Goal: Communication & Community: Answer question/provide support

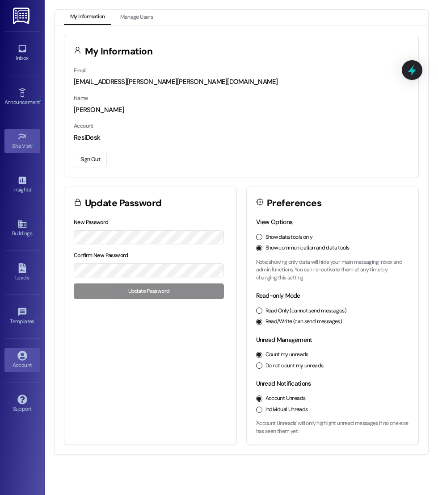
click at [23, 142] on div "Site Visit •" at bounding box center [22, 146] width 45 height 9
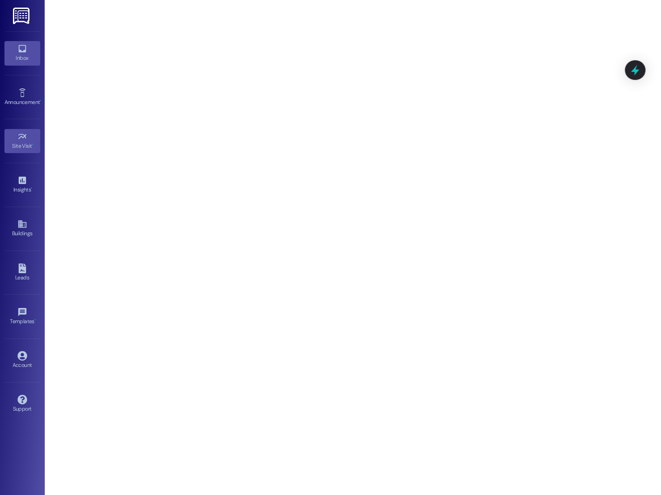
click at [25, 51] on icon at bounding box center [22, 49] width 8 height 8
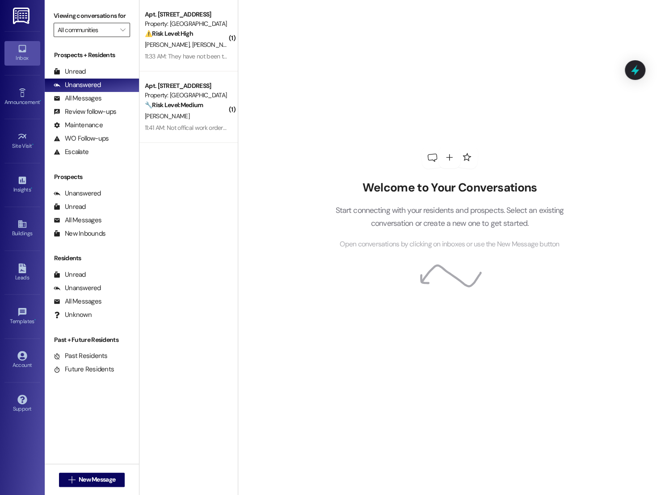
click at [106, 37] on input "All communities" at bounding box center [87, 30] width 58 height 14
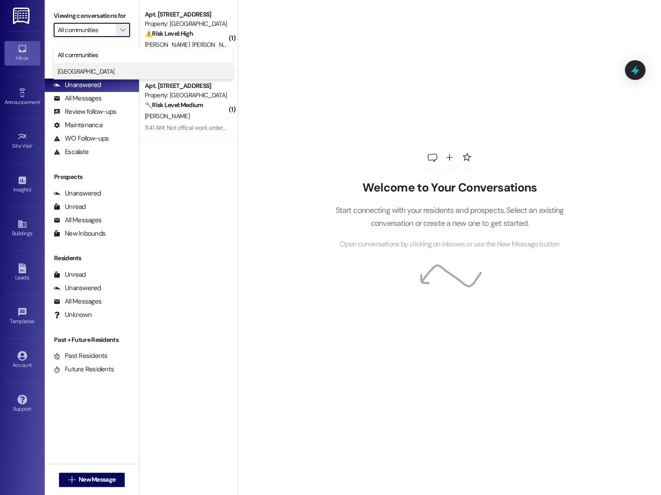
click at [105, 66] on button "[GEOGRAPHIC_DATA]" at bounding box center [143, 71] width 179 height 16
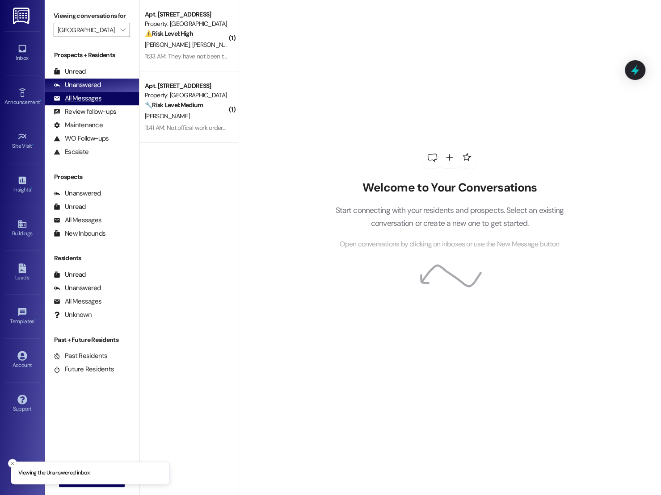
click at [81, 103] on div "All Messages" at bounding box center [78, 98] width 48 height 9
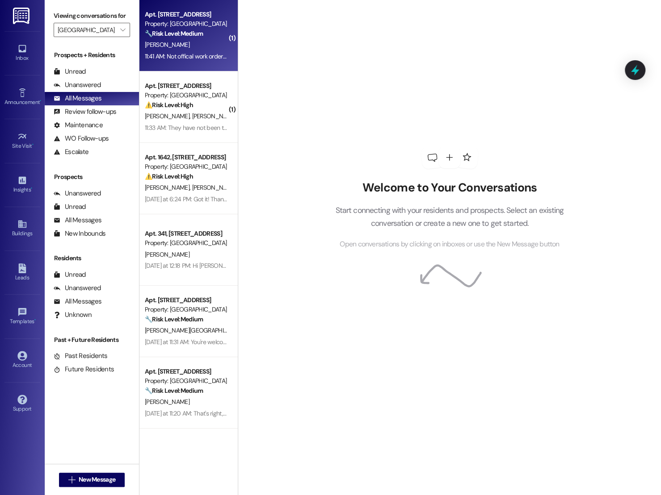
click at [171, 54] on div "11:41 AM: Not offical work order . I don't know how to do that. I've only been …" at bounding box center [271, 56] width 252 height 8
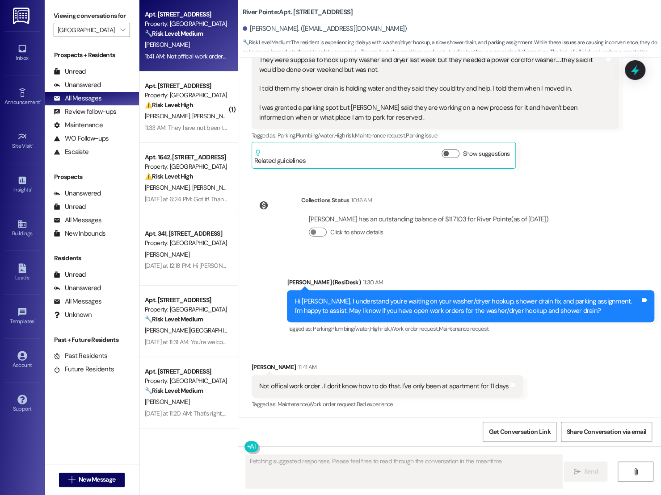
scroll to position [823, 0]
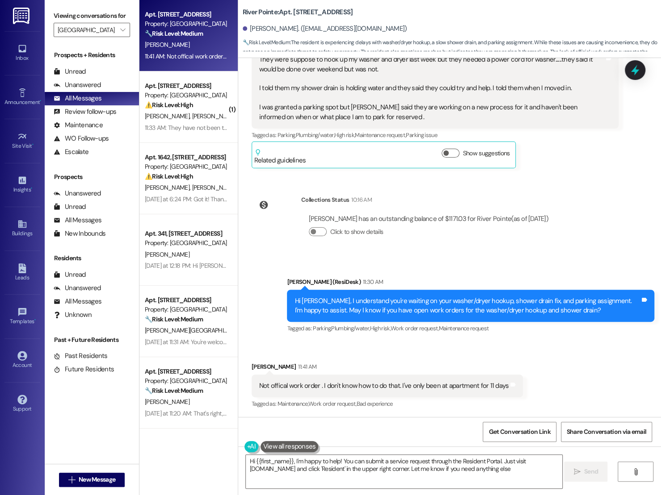
type textarea "Hi {{first_name}}, I'm happy to help! You can submit a service request through …"
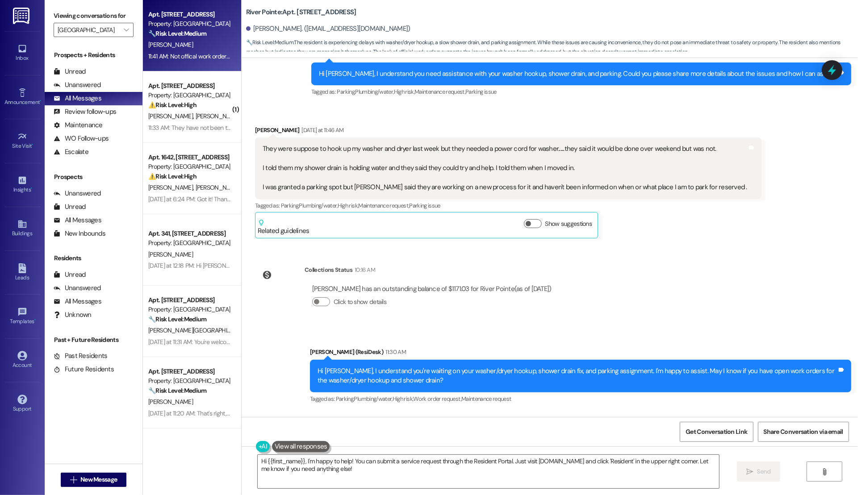
scroll to position [746, 0]
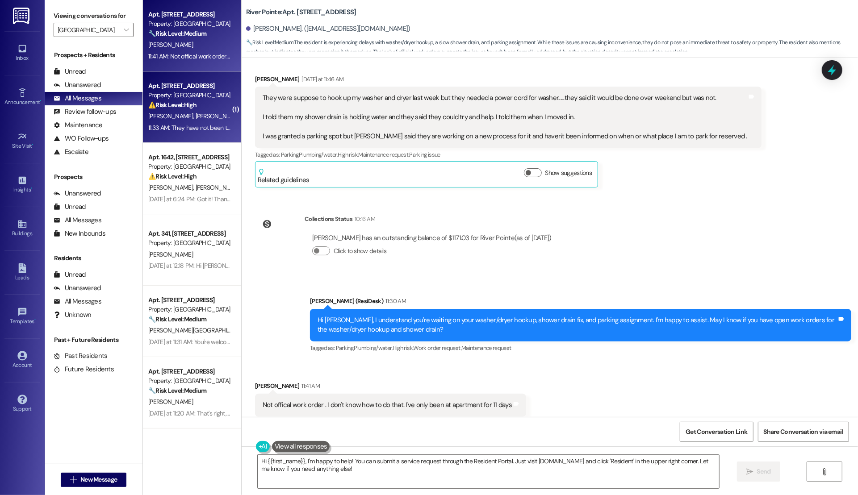
click at [195, 119] on span "[PERSON_NAME]" at bounding box center [217, 116] width 45 height 8
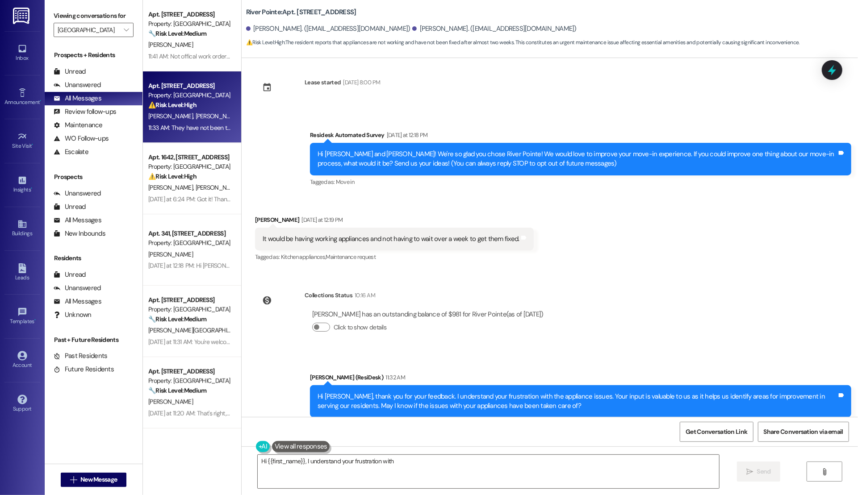
scroll to position [0, 0]
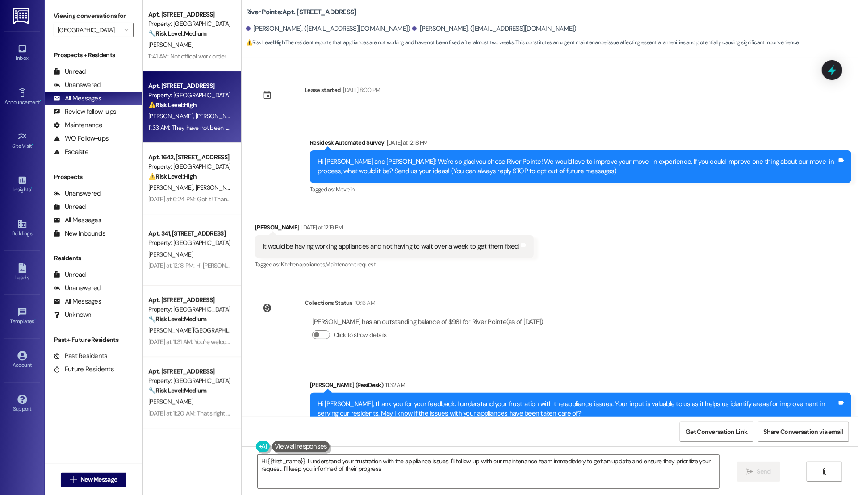
type textarea "Hi {{first_name}}, I understand your frustration with the appliance issues. I'l…"
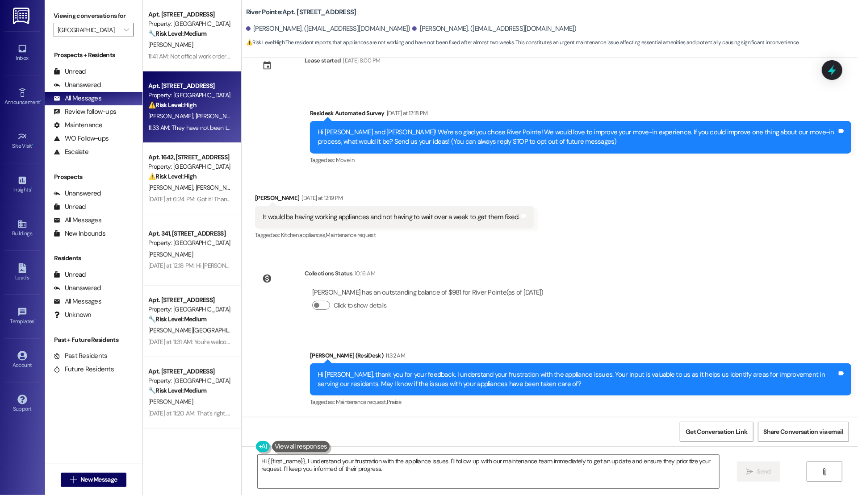
scroll to position [32, 0]
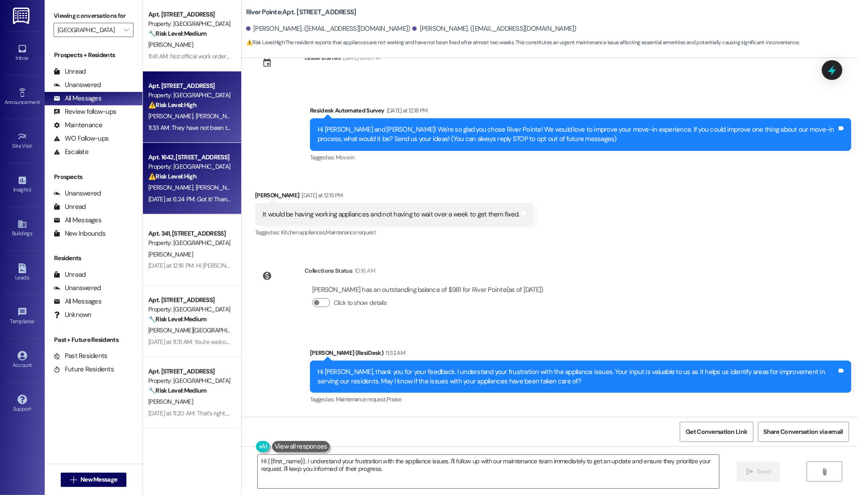
click at [181, 163] on div "Property: [GEOGRAPHIC_DATA]" at bounding box center [189, 166] width 83 height 9
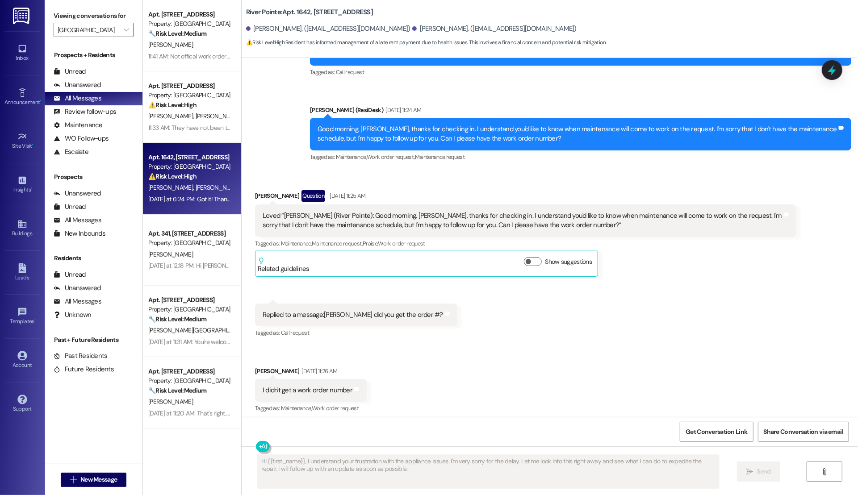
scroll to position [5822, 0]
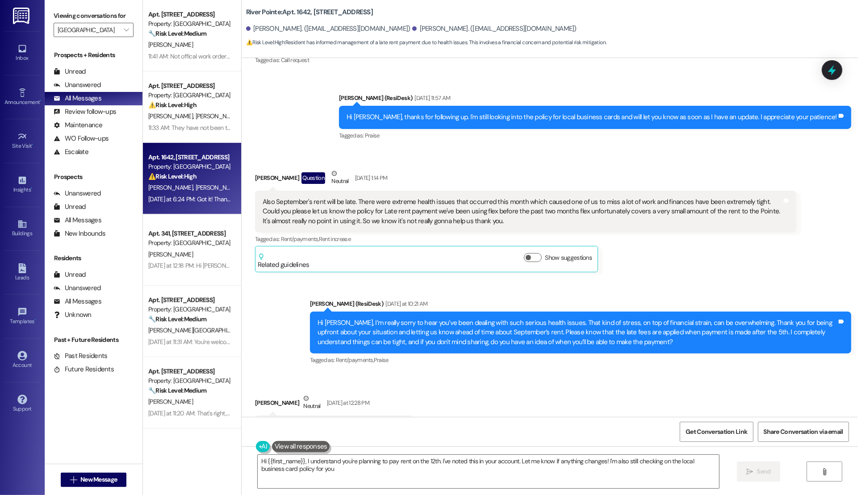
type textarea "Hi {{first_name}}, I understand you're planning to pay rent on the 12th. I've n…"
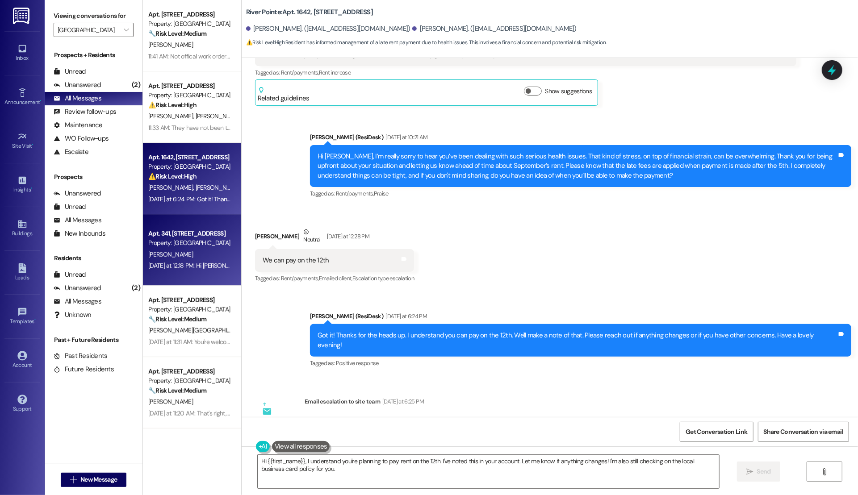
click at [193, 237] on div "Apt. 341, [STREET_ADDRESS]" at bounding box center [189, 233] width 83 height 9
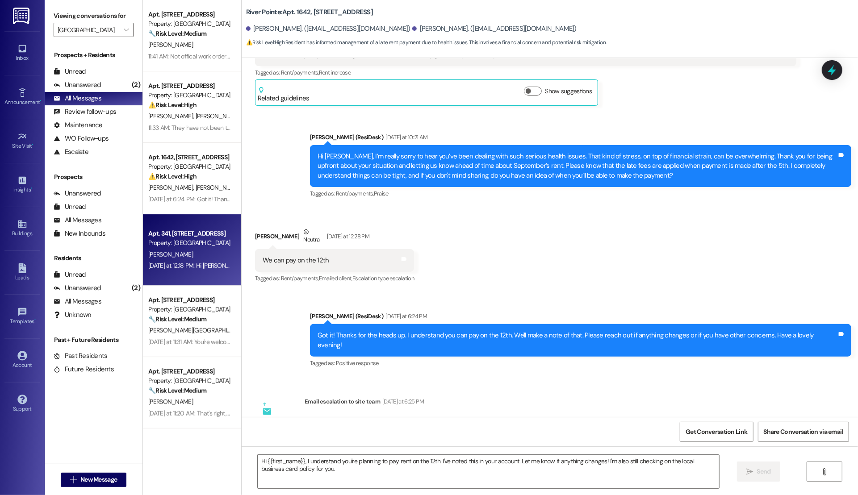
type textarea "Fetching suggested responses. Please feel free to read through the conversation…"
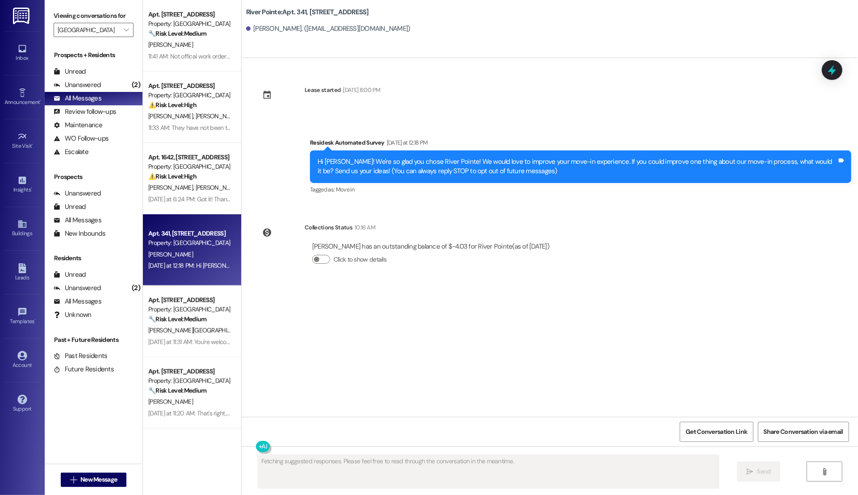
scroll to position [0, 0]
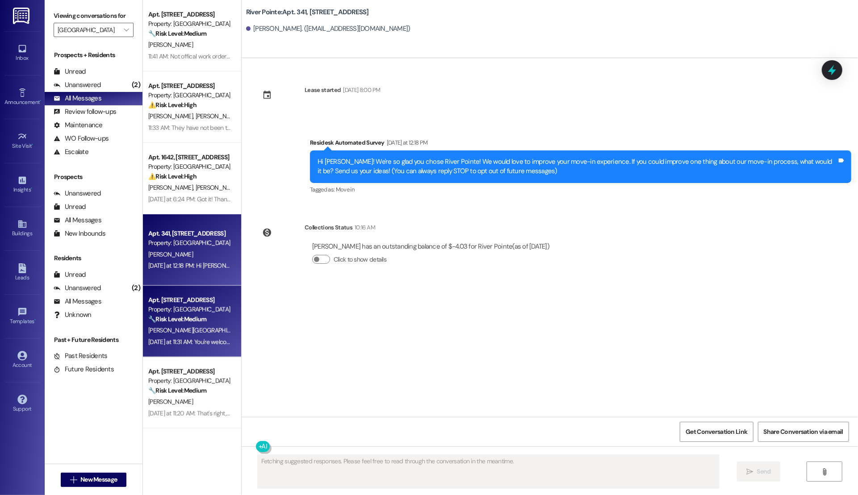
click at [173, 314] on div "Property: [GEOGRAPHIC_DATA]" at bounding box center [189, 309] width 83 height 9
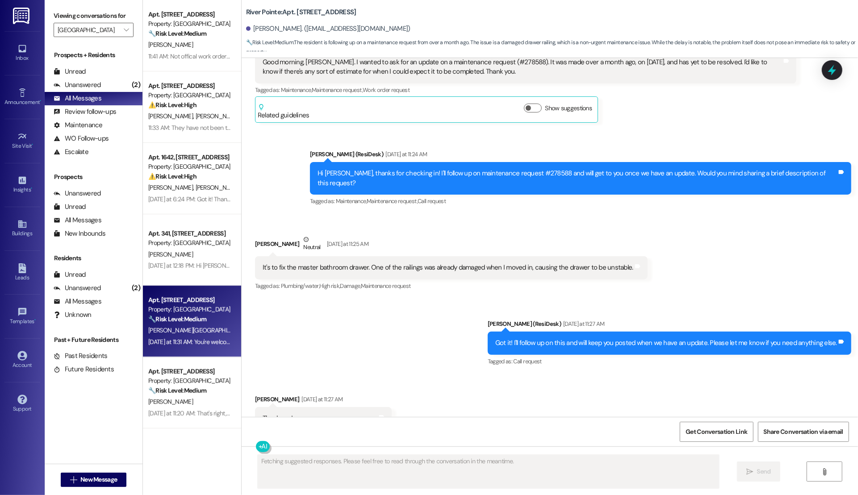
scroll to position [683, 0]
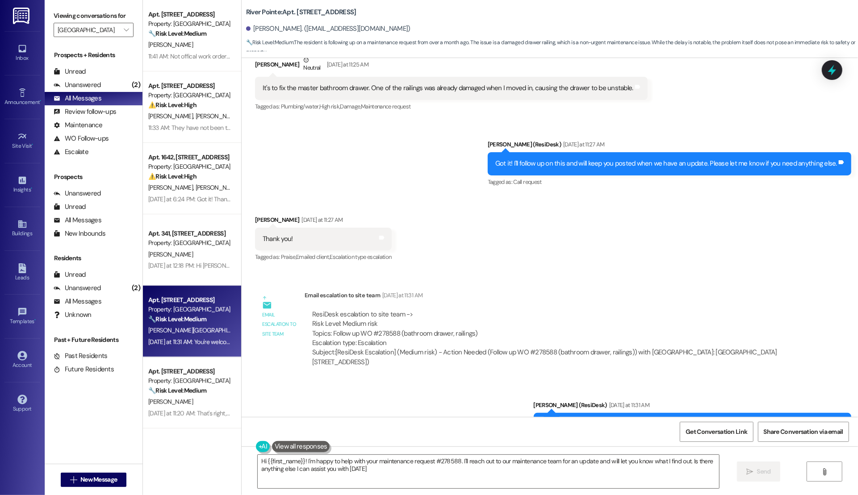
type textarea "Hi {{first_name}}! I'm happy to help with your maintenance request #278588. I'l…"
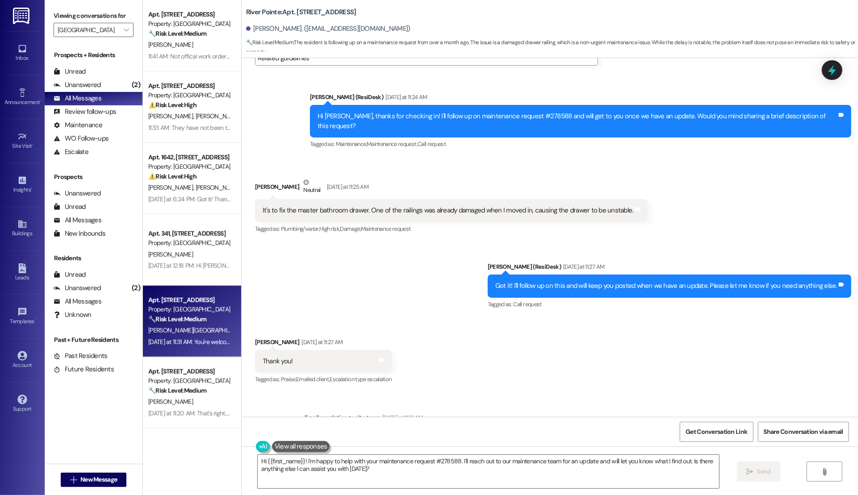
scroll to position [860, 0]
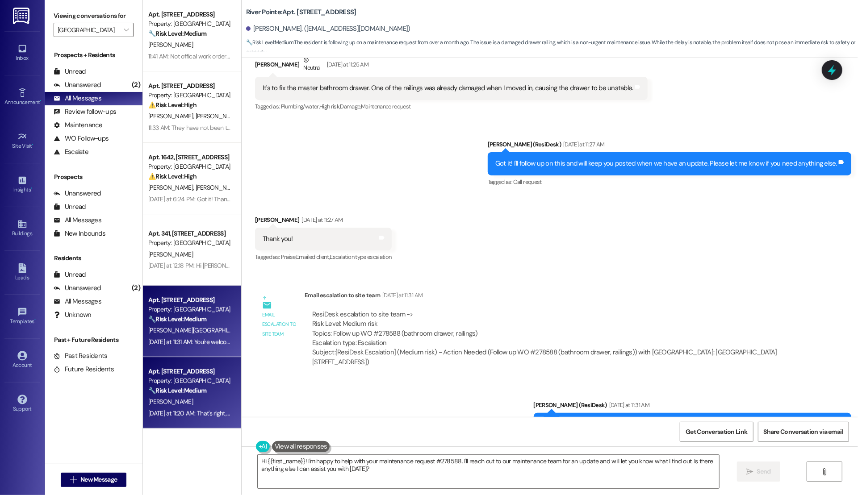
click at [167, 380] on div "Property: [GEOGRAPHIC_DATA]" at bounding box center [189, 381] width 83 height 9
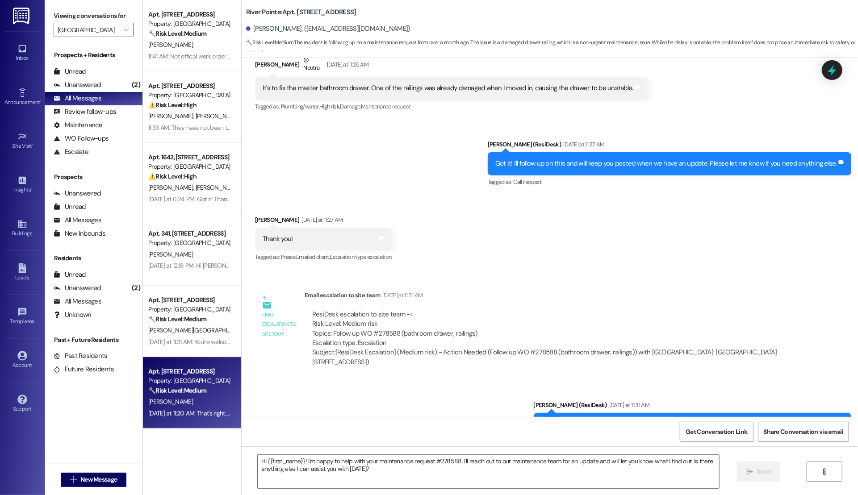
type textarea "Fetching suggested responses. Please feel free to read through the conversation…"
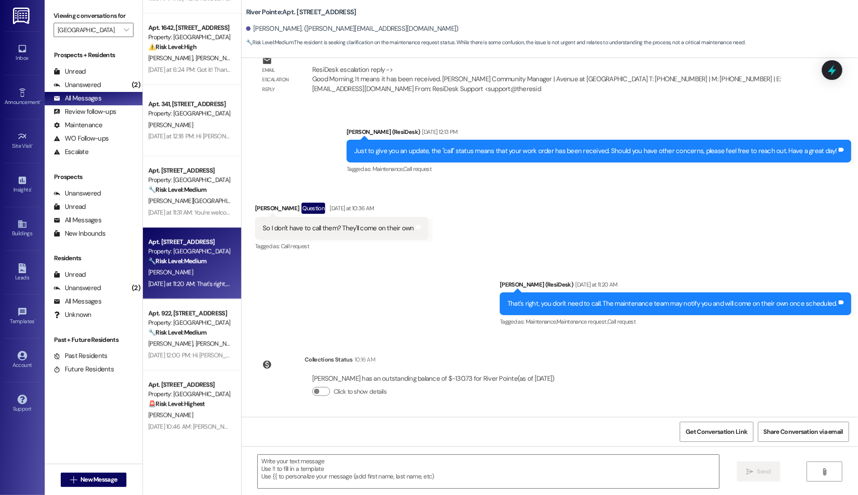
scroll to position [158, 0]
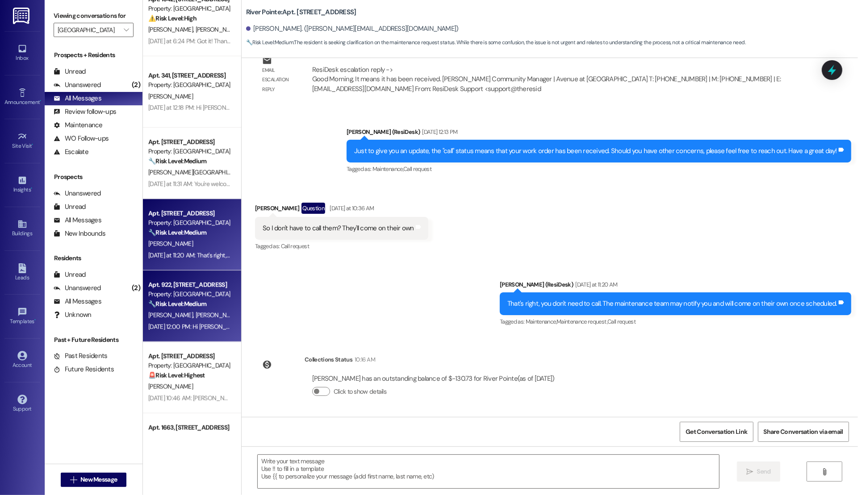
click at [155, 322] on div "Aug 25, 2025 at 12:00 PM: Hi Riley, thanks for the photos. Would you mind shari…" at bounding box center [189, 327] width 84 height 11
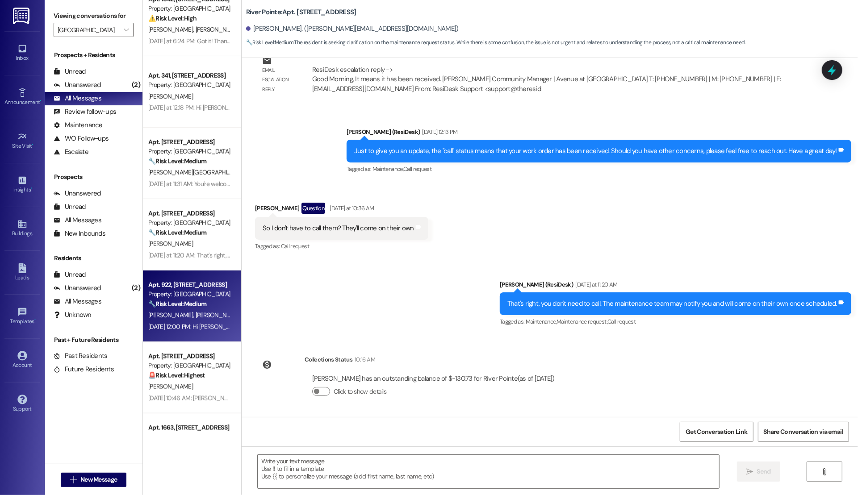
type textarea "Fetching suggested responses. Please feel free to read through the conversation…"
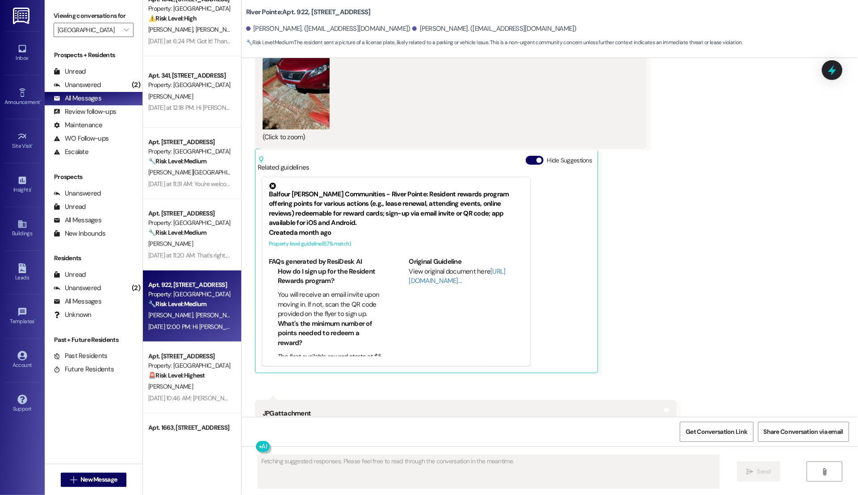
scroll to position [1044, 0]
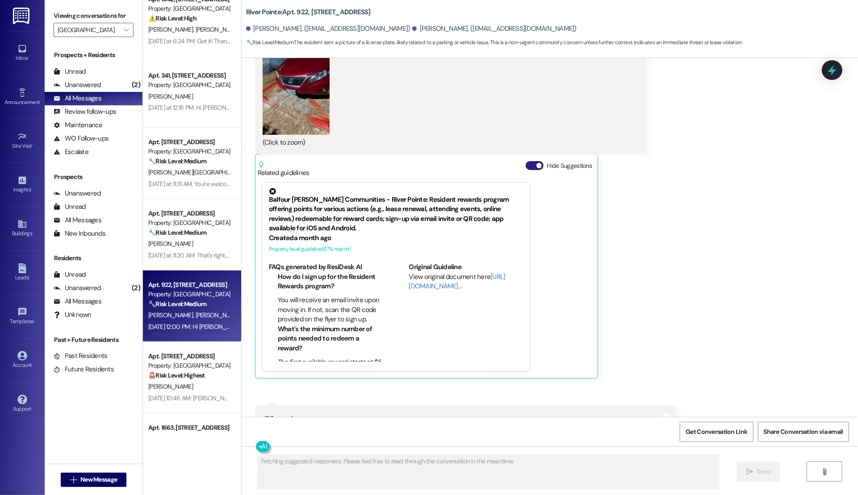
click at [437, 161] on button "Hide Suggestions" at bounding box center [535, 165] width 18 height 9
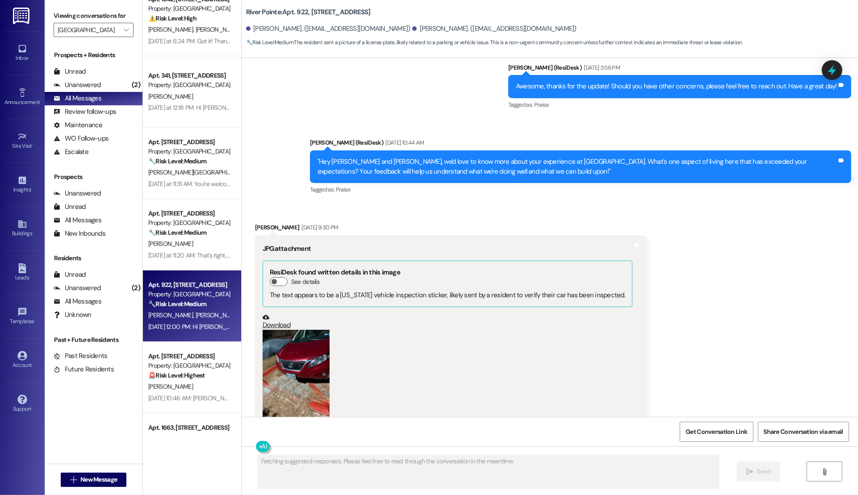
scroll to position [758, 0]
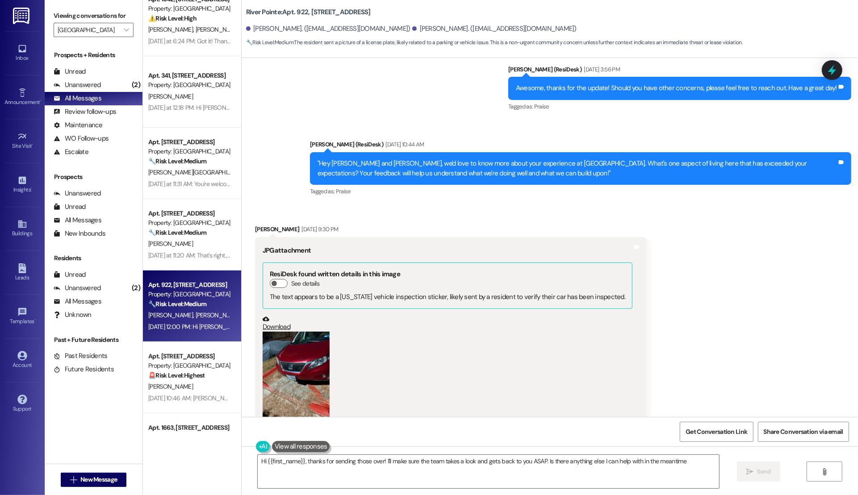
type textarea "Hi {{first_name}}, thanks for sending those over! I'll make sure the team takes…"
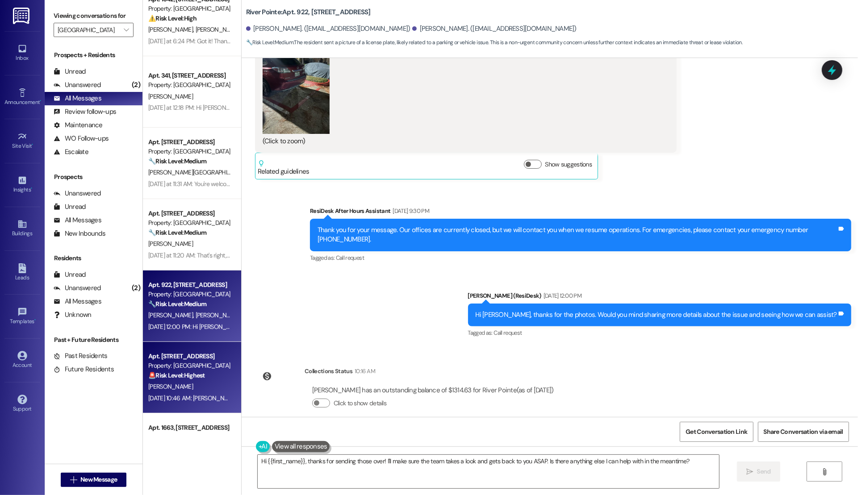
scroll to position [249, 0]
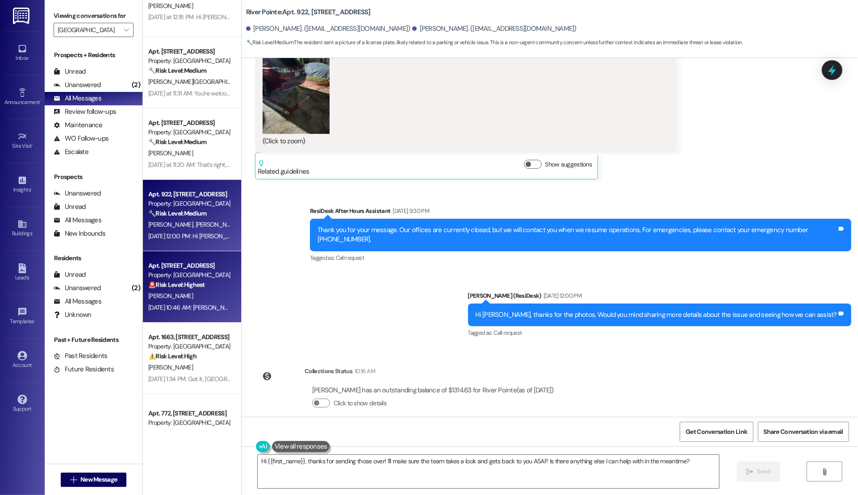
click at [169, 291] on div "[PERSON_NAME]" at bounding box center [189, 296] width 84 height 11
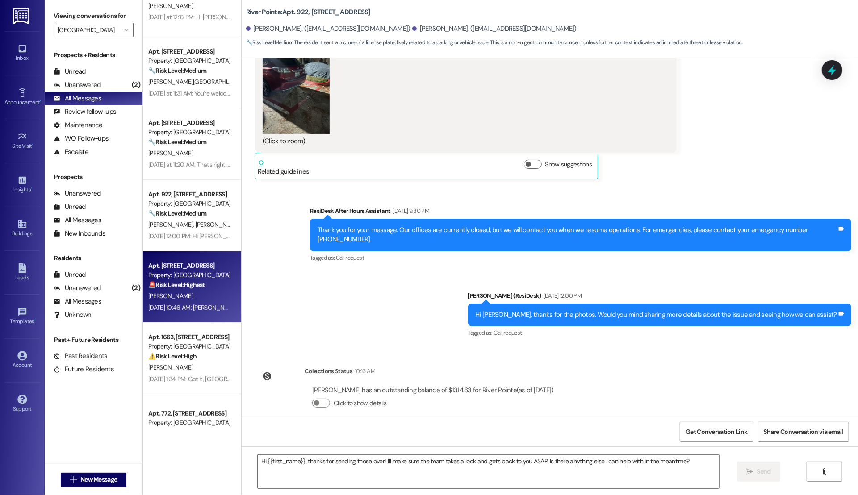
type textarea "Fetching suggested responses. Please feel free to read through the conversation…"
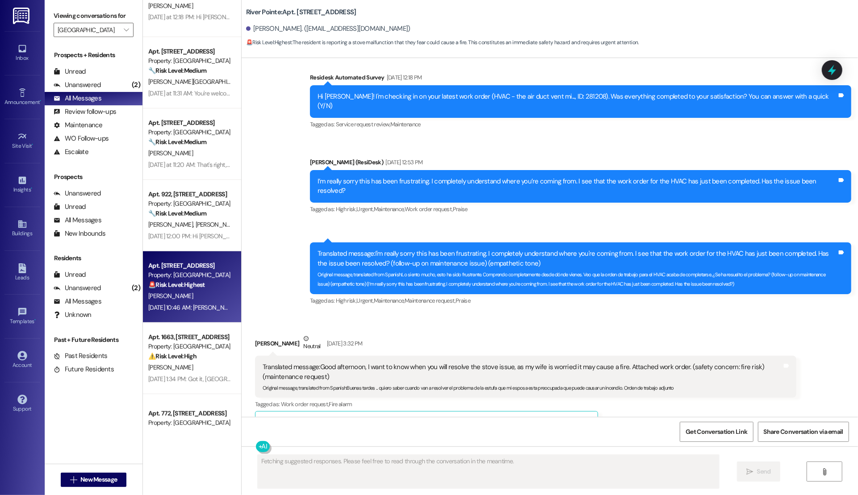
scroll to position [7112, 0]
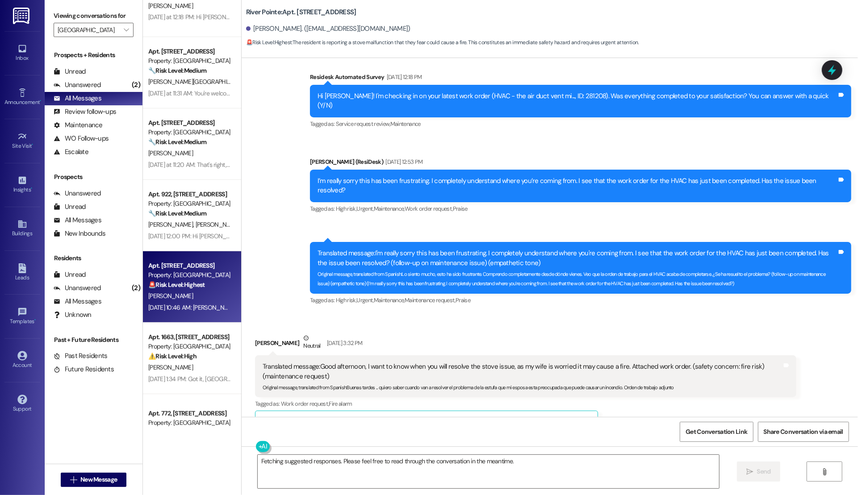
click at [437, 418] on button "Hide Suggestions" at bounding box center [535, 422] width 18 height 9
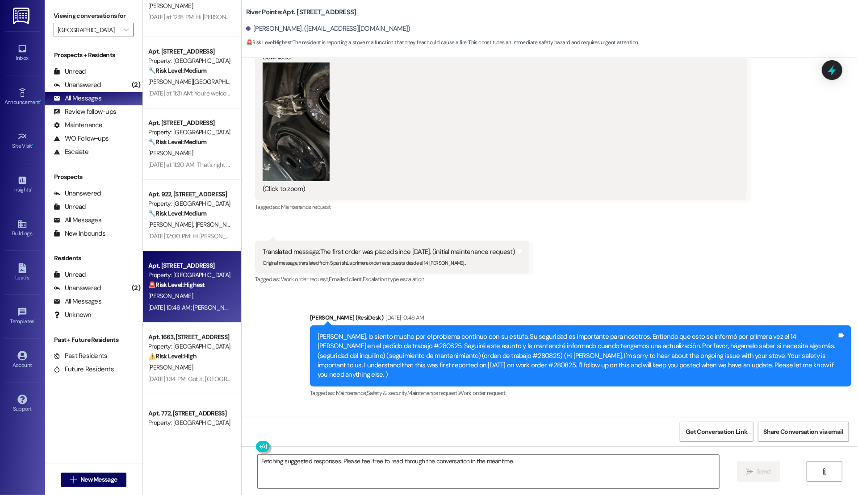
scroll to position [7923, 0]
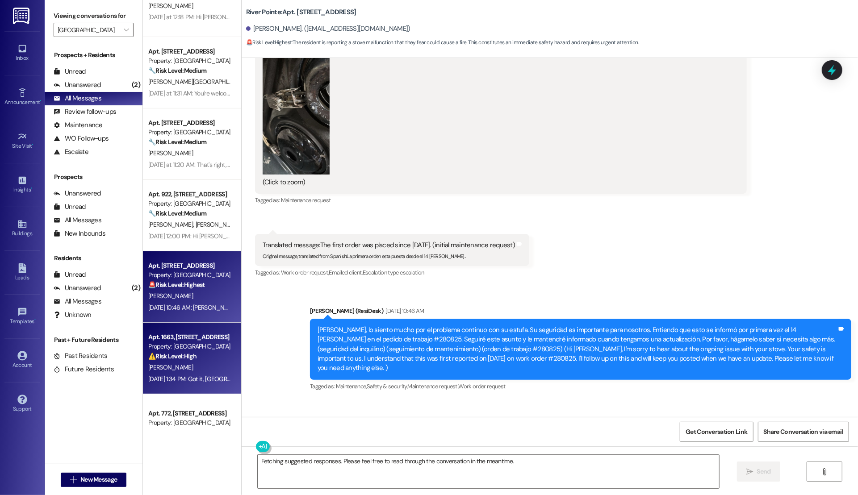
click at [164, 367] on div "[PERSON_NAME]" at bounding box center [189, 367] width 84 height 11
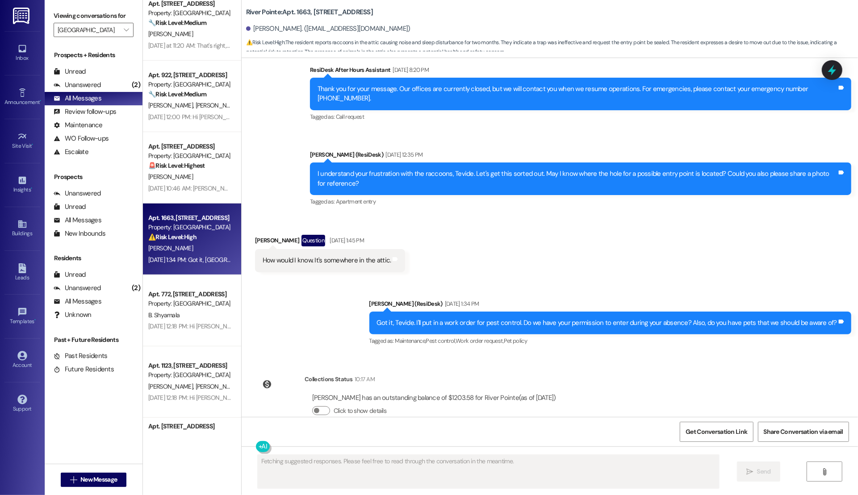
scroll to position [371, 0]
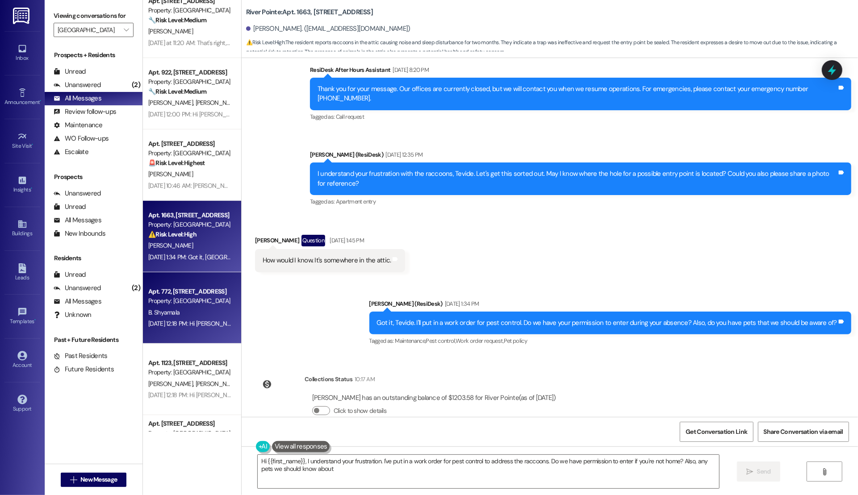
type textarea "Hi {{first_name}}, I understand your frustration. I've put in a work order for …"
click at [164, 326] on div "Aug 22, 2025 at 12:18 PM: Hi Bhaskar! We're so glad you chose River Pointe! We …" at bounding box center [515, 324] width 734 height 8
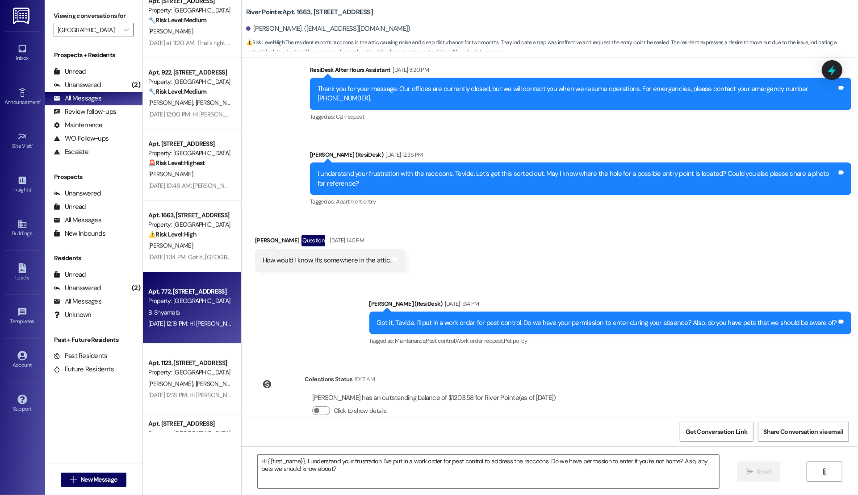
type textarea "Fetching suggested responses. Please feel free to read through the conversation…"
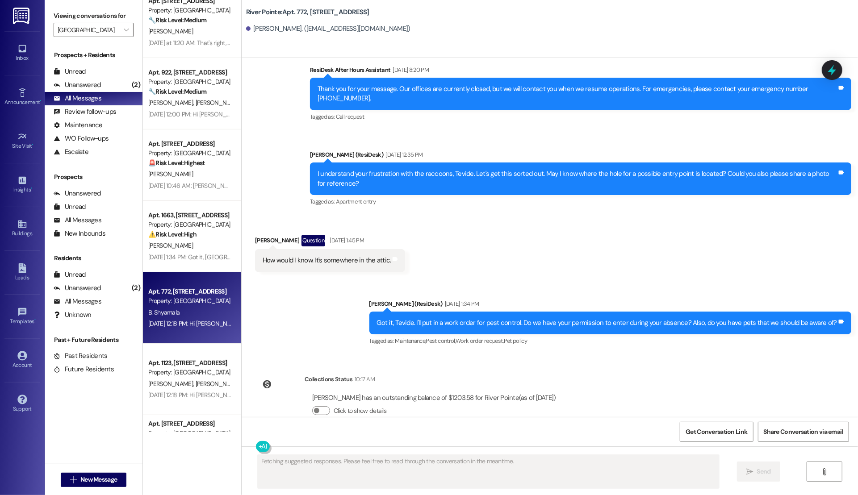
scroll to position [0, 0]
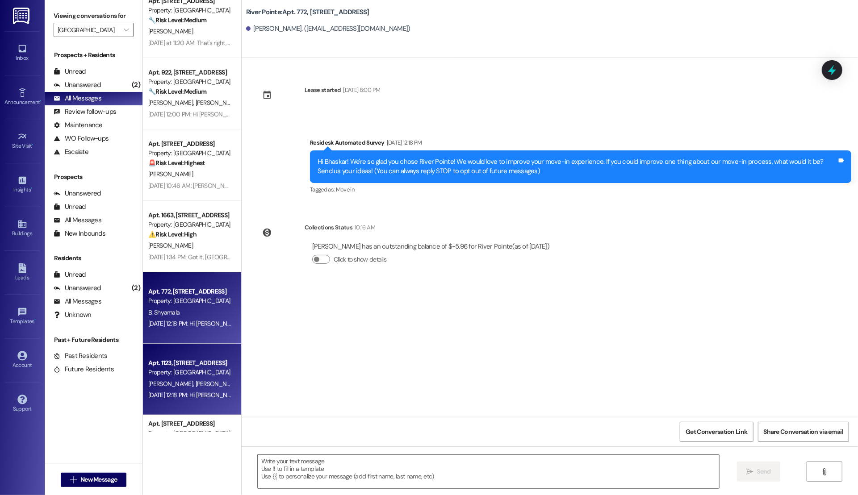
click at [163, 402] on div "Apt. 1123, 1600 River Pointe Dr Property: River Pointe J. Haggart E. Sison M. D…" at bounding box center [192, 379] width 98 height 71
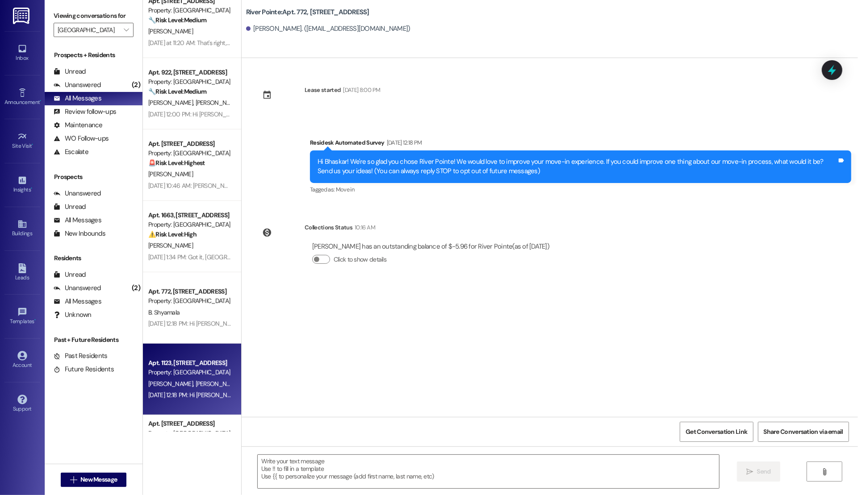
type textarea "Fetching suggested responses. Please feel free to read through the conversation…"
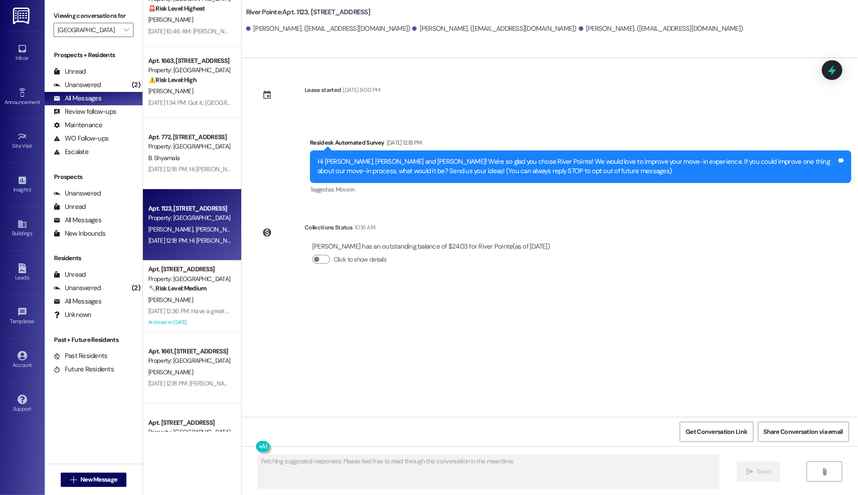
scroll to position [525, 0]
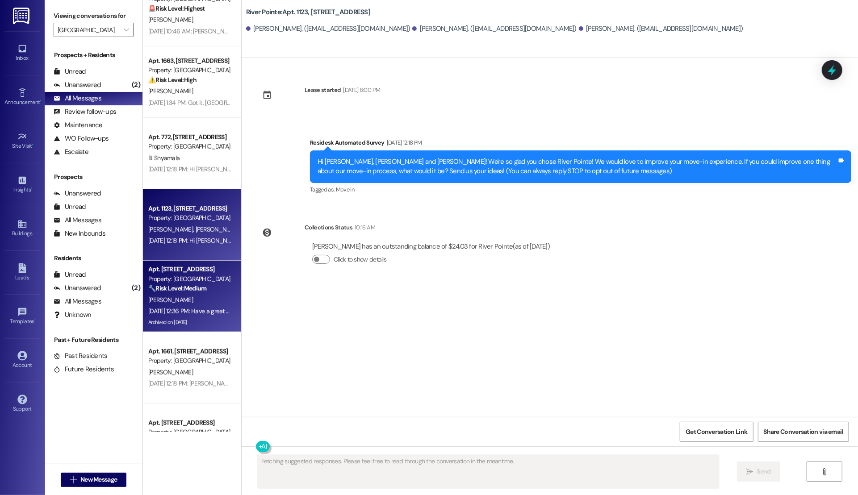
click at [172, 305] on div "[PERSON_NAME]" at bounding box center [189, 300] width 84 height 11
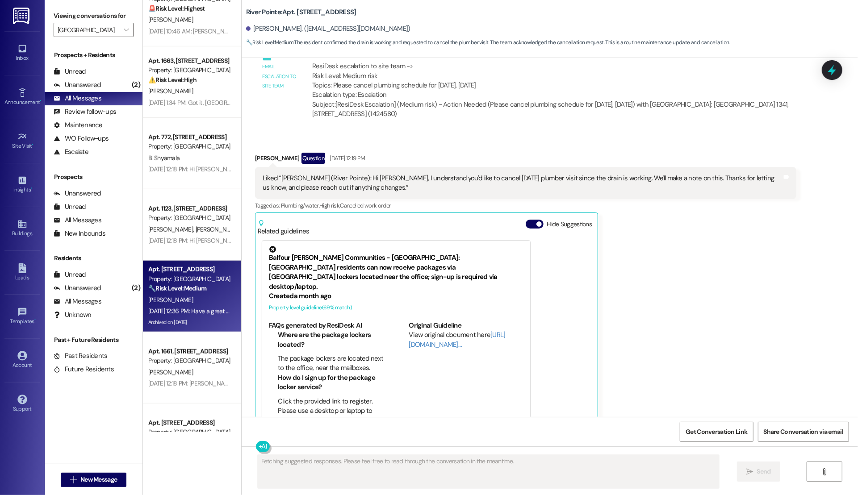
scroll to position [9513, 0]
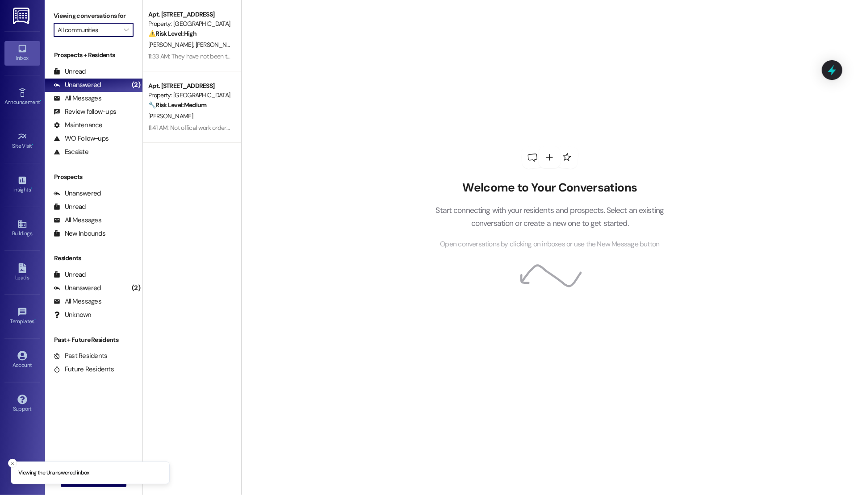
click at [79, 25] on input "All communities" at bounding box center [89, 30] width 62 height 14
click at [99, 63] on span "[GEOGRAPHIC_DATA]" at bounding box center [143, 61] width 171 height 9
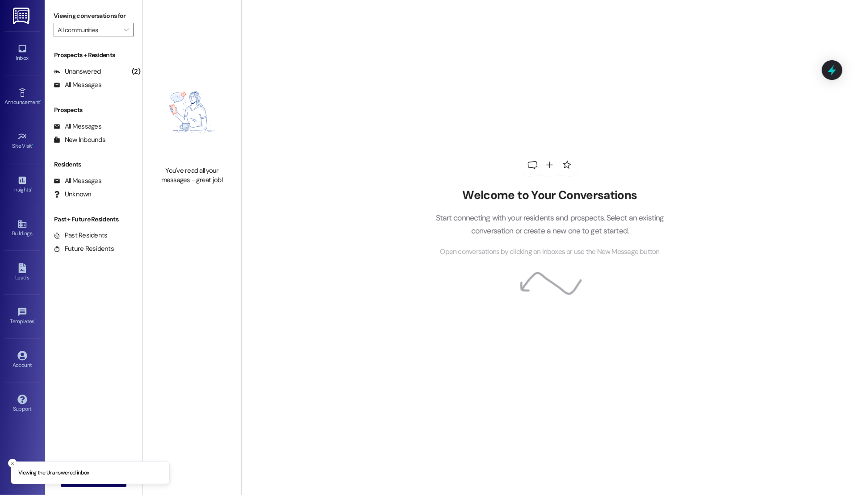
type input "[GEOGRAPHIC_DATA]"
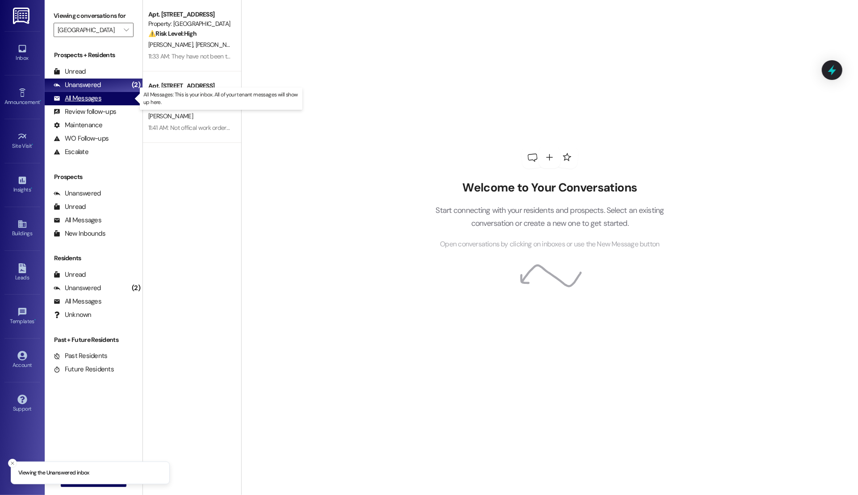
click at [75, 96] on div "All Messages" at bounding box center [78, 98] width 48 height 9
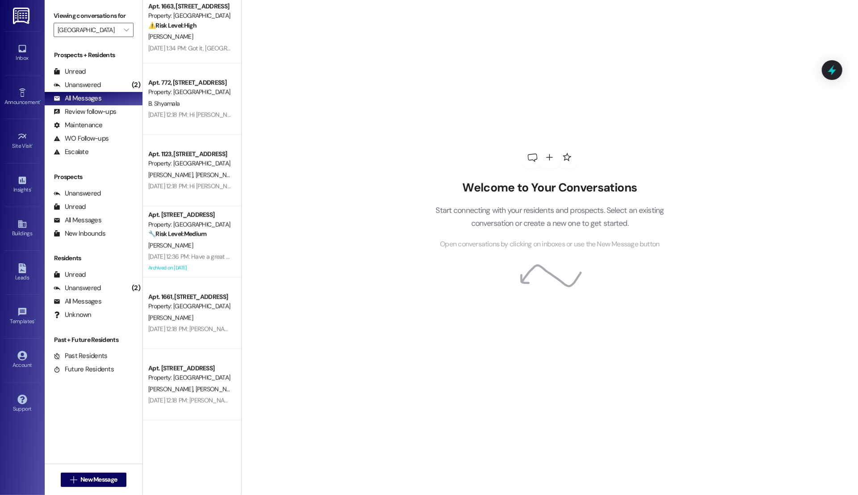
scroll to position [584, 0]
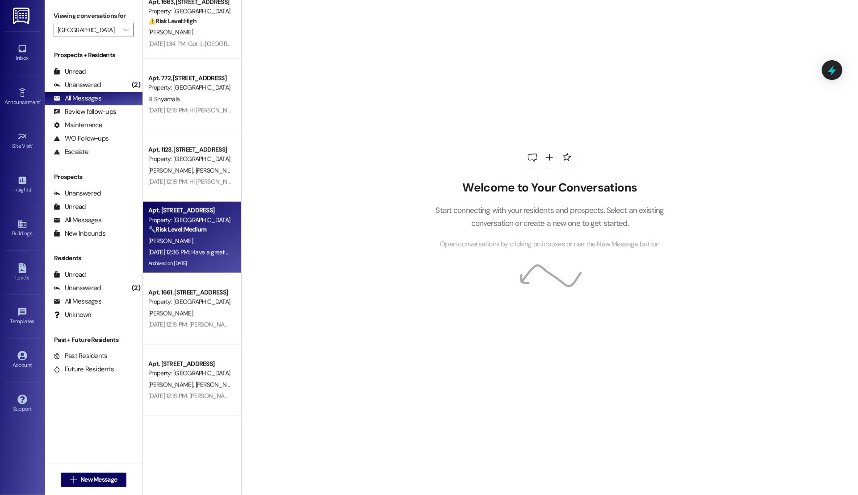
click at [181, 239] on div "[PERSON_NAME]" at bounding box center [189, 241] width 84 height 11
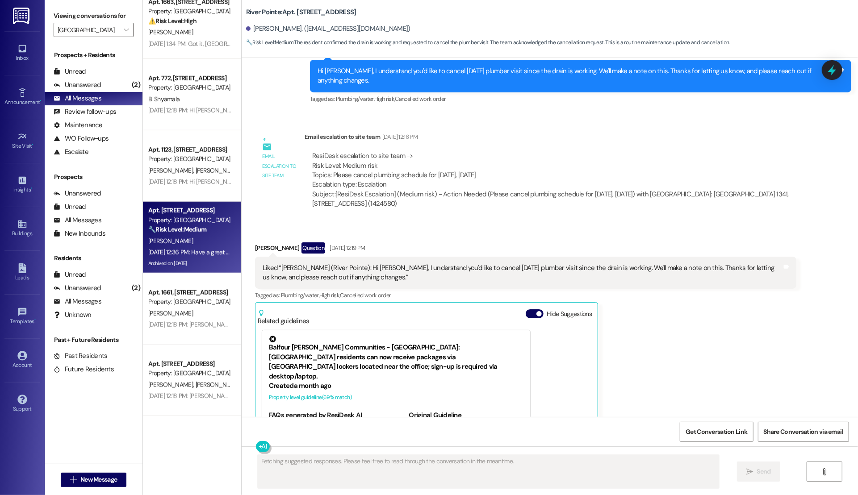
scroll to position [9325, 0]
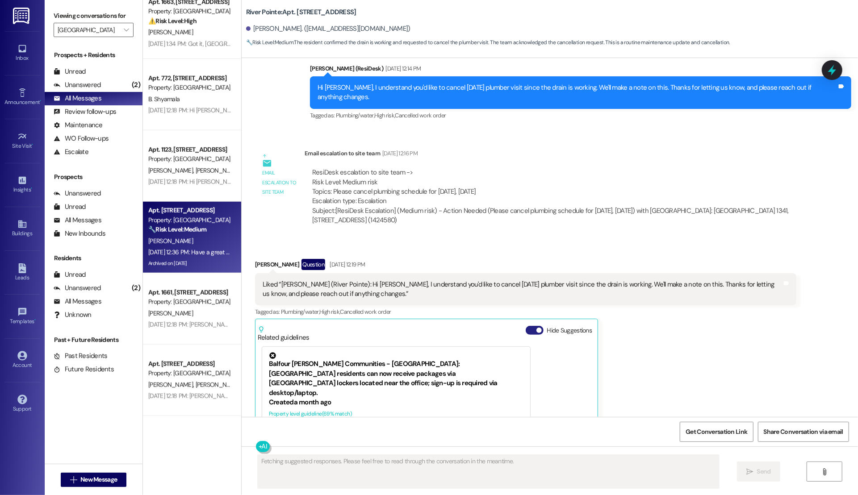
click at [437, 326] on button "Hide Suggestions" at bounding box center [535, 330] width 18 height 9
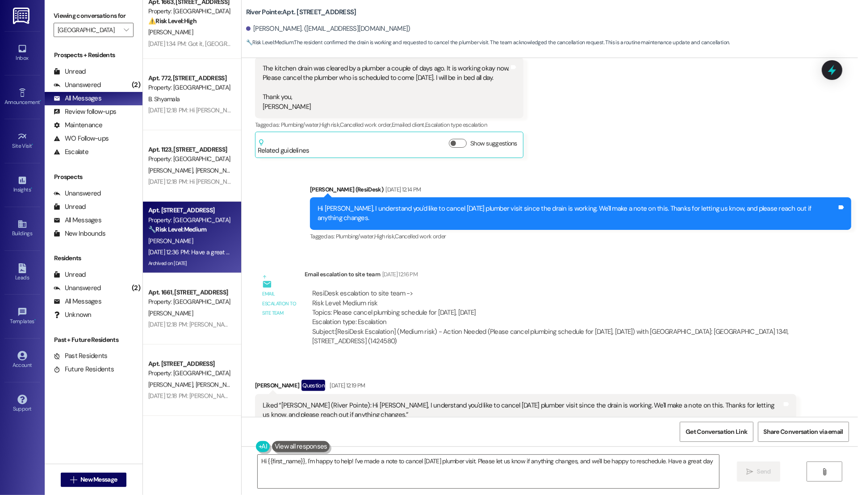
type textarea "Hi {{first_name}}, I'm happy to help! I've made a note to cancel today's plumbe…"
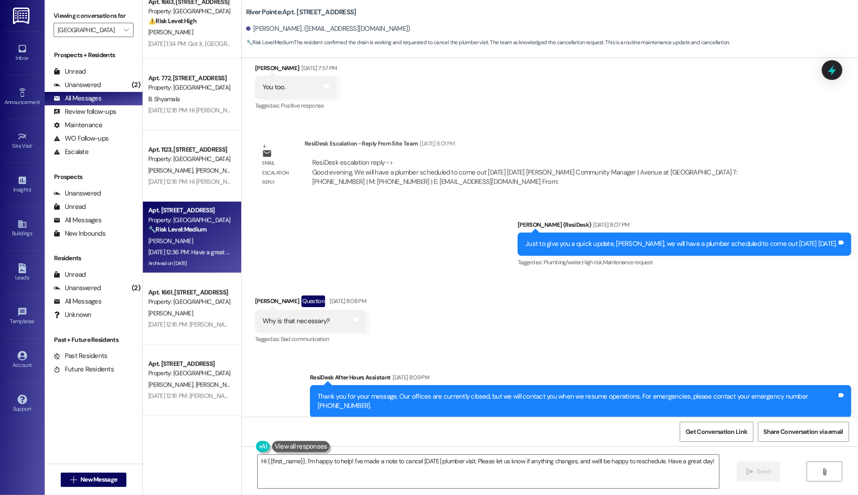
scroll to position [8787, 0]
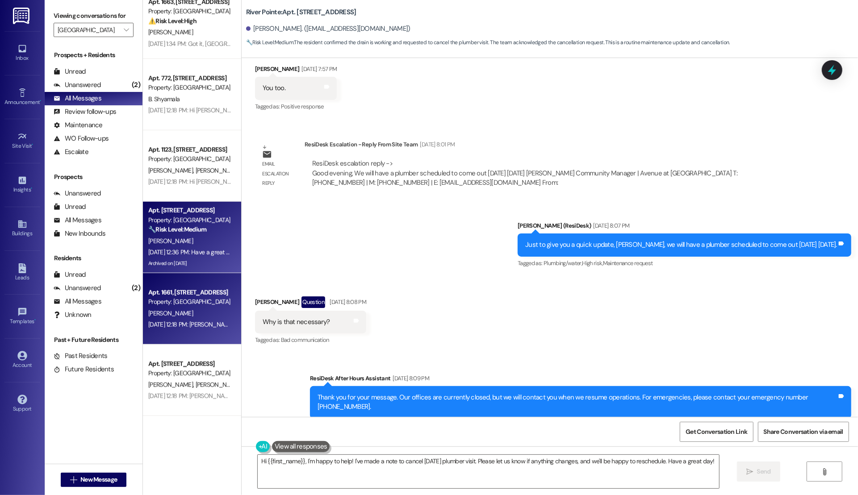
click at [175, 325] on div "Aug 21, 2025 at 12:18 PM: Daniel, time flies in great company! We're grateful y…" at bounding box center [423, 325] width 550 height 8
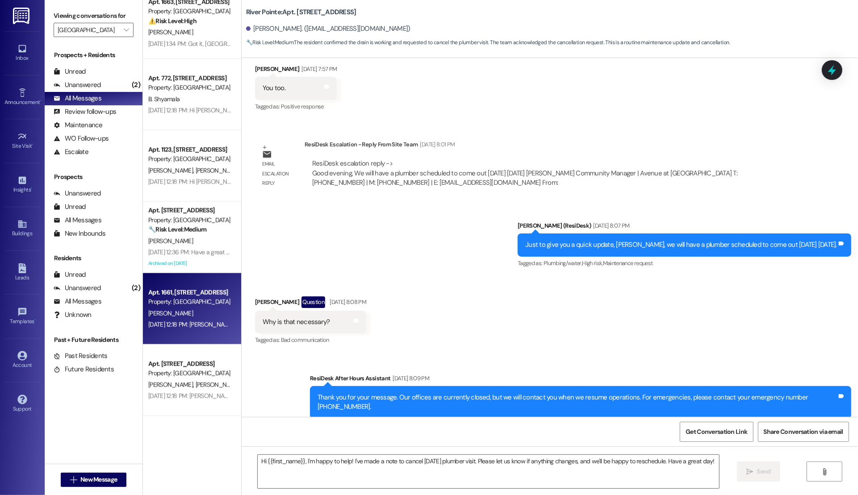
type textarea "Fetching suggested responses. Please feel free to read through the conversation…"
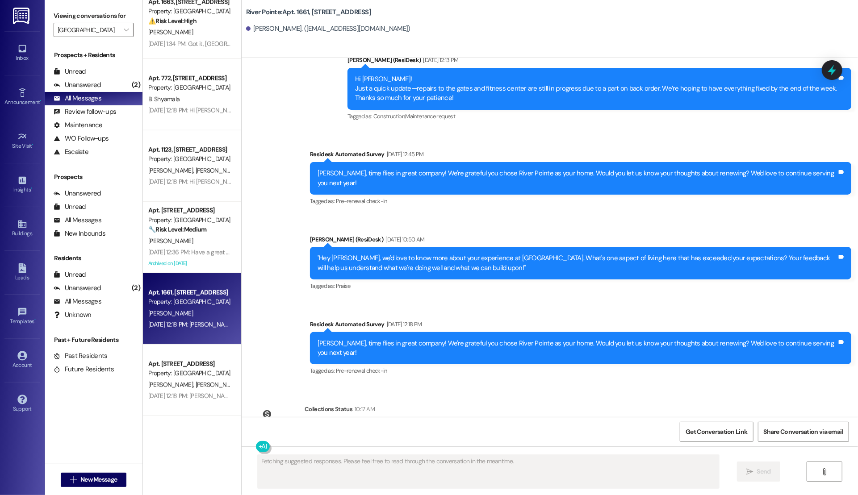
scroll to position [2811, 0]
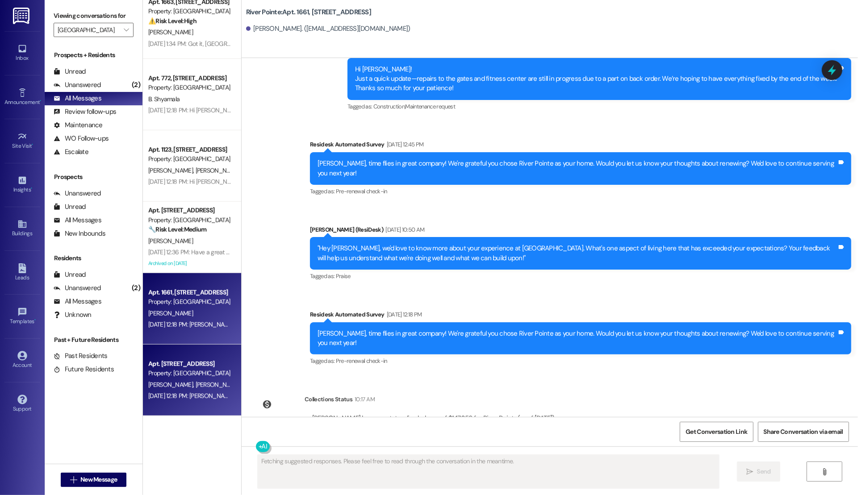
click at [192, 395] on div "Aug 21, 2025 at 12:18 PM: Kaymie and Paul, time flies in great company! We're g…" at bounding box center [451, 396] width 607 height 8
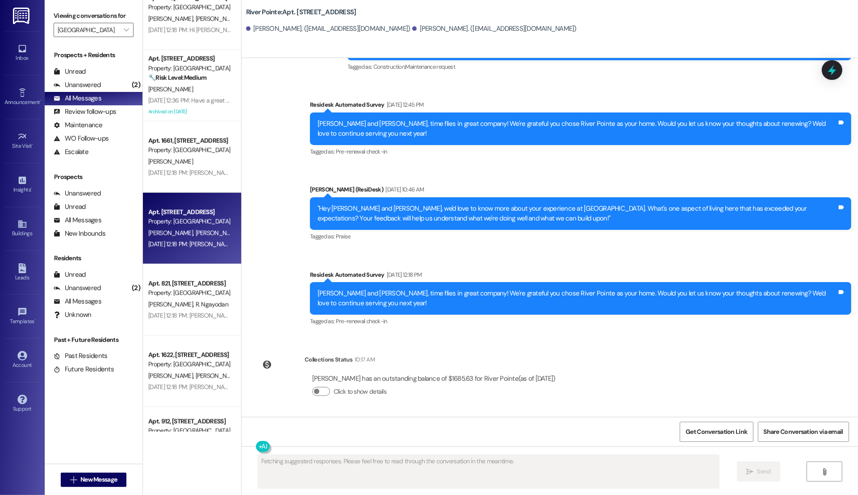
scroll to position [749, 0]
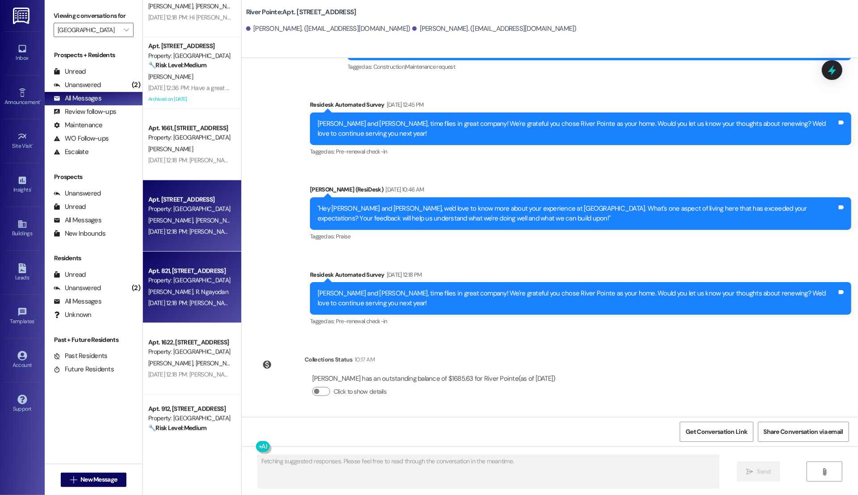
click at [189, 306] on div "Aug 21, 2025 at 12:18 PM: Richard and Kannah Frei, time flies in great company!…" at bounding box center [451, 303] width 607 height 8
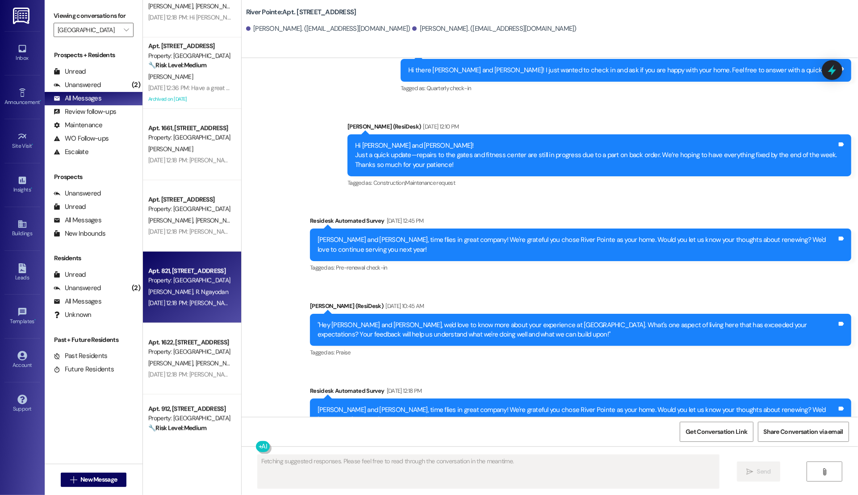
scroll to position [989, 0]
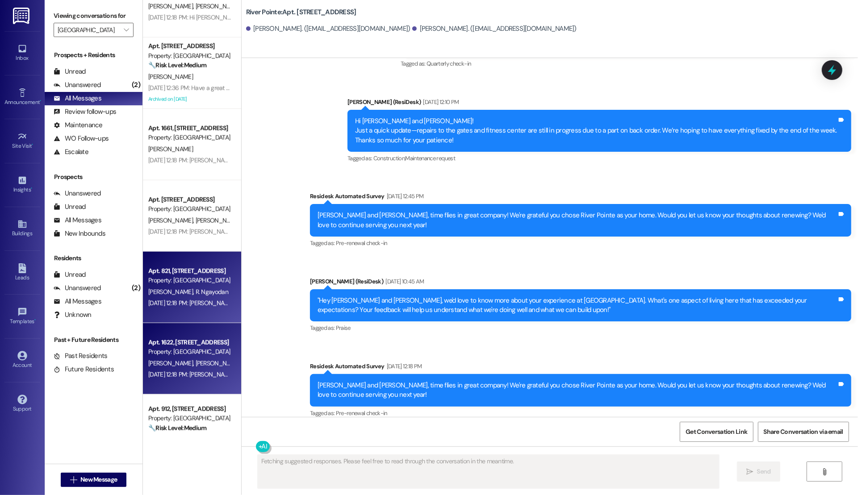
click at [184, 352] on div "Property: [GEOGRAPHIC_DATA]" at bounding box center [189, 352] width 83 height 9
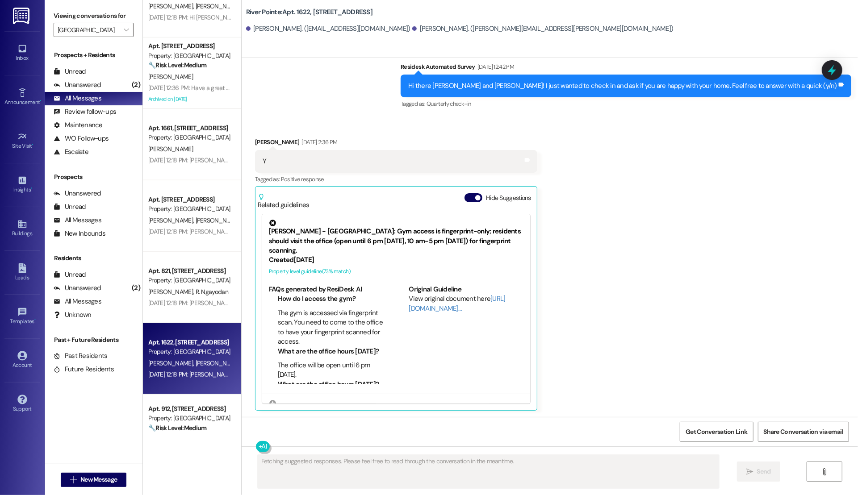
scroll to position [1179, 0]
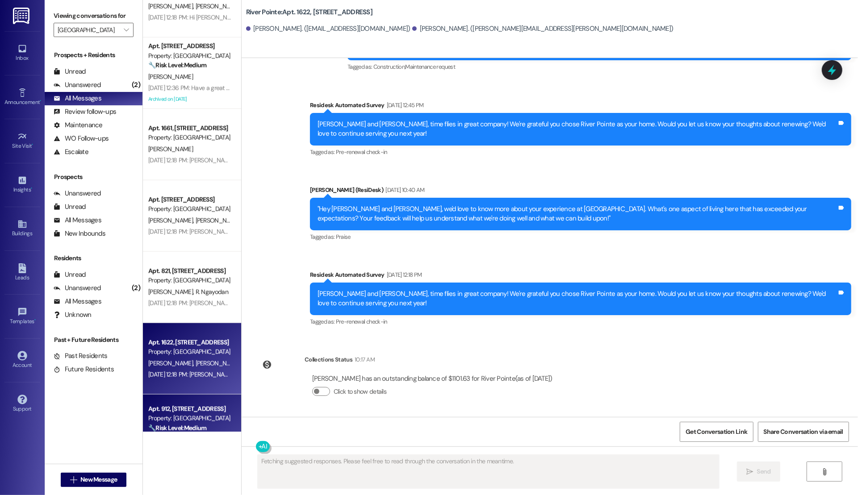
click at [143, 414] on div "Apt. 912, 1600 River Pointe Dr Property: River Pointe 🔧 Risk Level: Medium The …" at bounding box center [192, 430] width 98 height 71
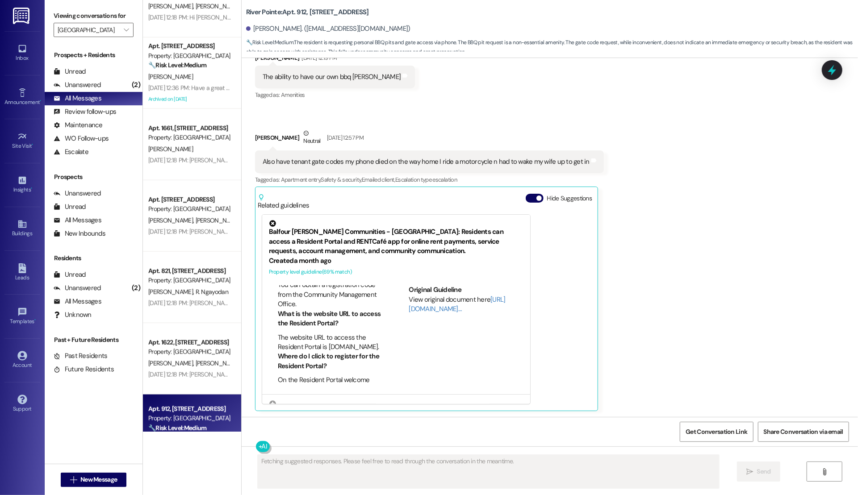
scroll to position [38, 0]
click at [437, 191] on div "Related guidelines Hide Suggestions" at bounding box center [427, 199] width 338 height 21
click at [437, 196] on button "Hide Suggestions" at bounding box center [535, 198] width 18 height 9
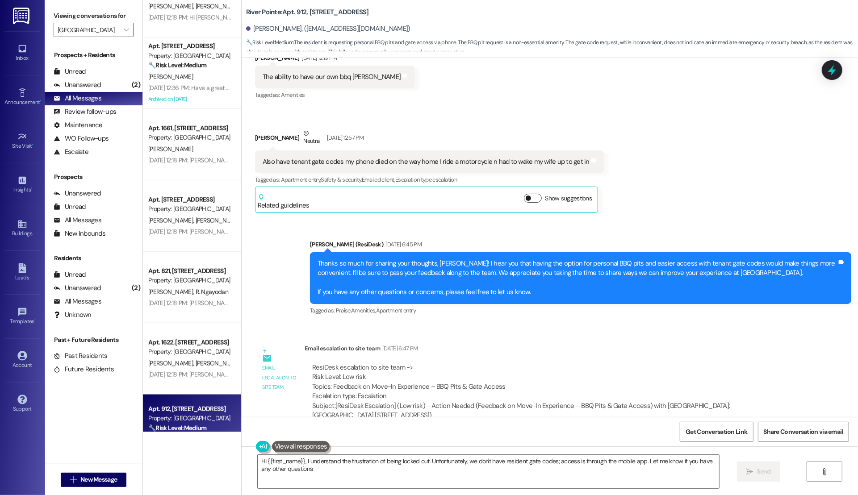
type textarea "Hi {{first_name}}, I understand the frustration of being locked out. Unfortunat…"
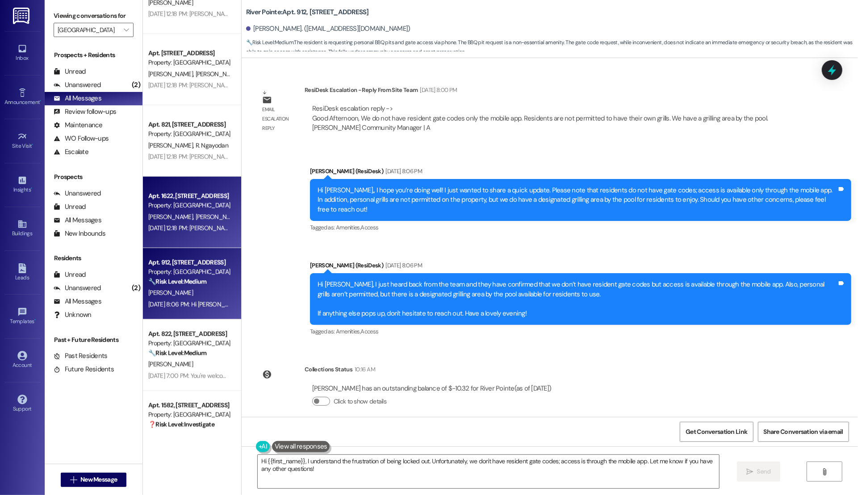
scroll to position [899, 0]
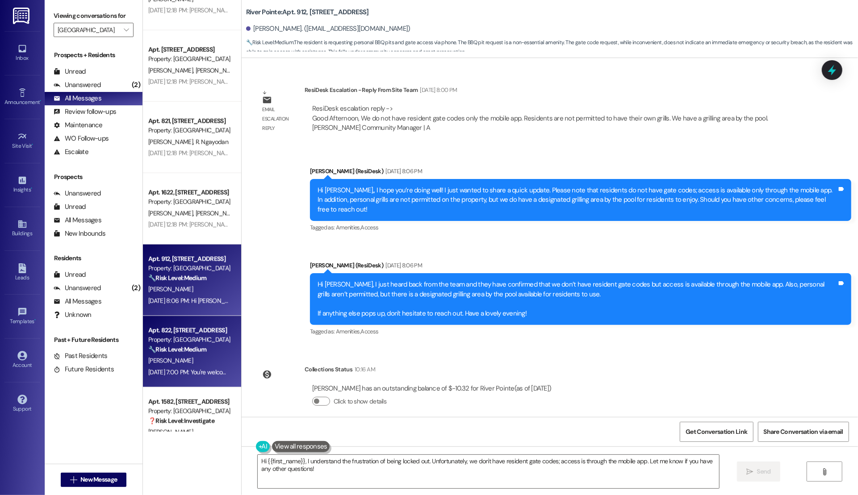
click at [184, 349] on strong "🔧 Risk Level: Medium" at bounding box center [177, 350] width 58 height 8
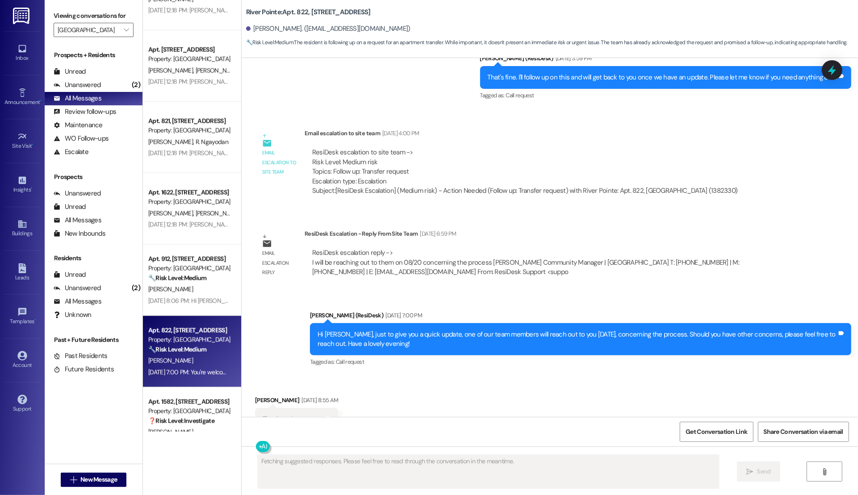
scroll to position [854, 0]
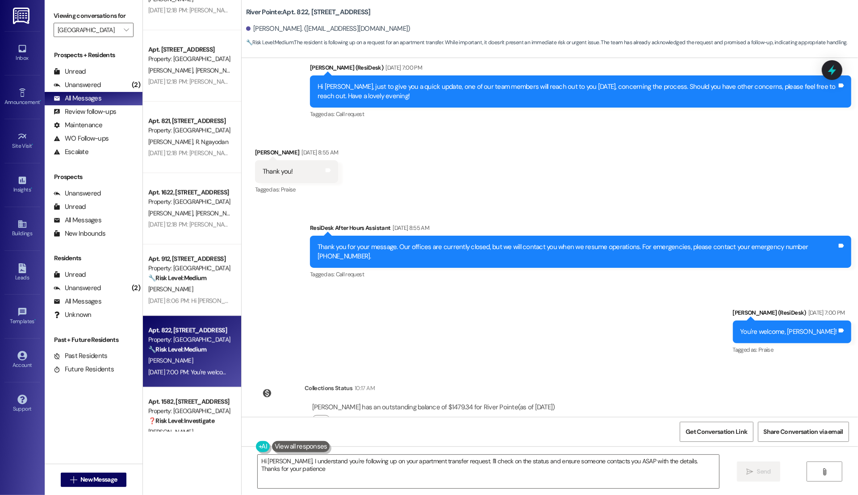
type textarea "Hi Jose, I understand you're following up on your apartment transfer request. I…"
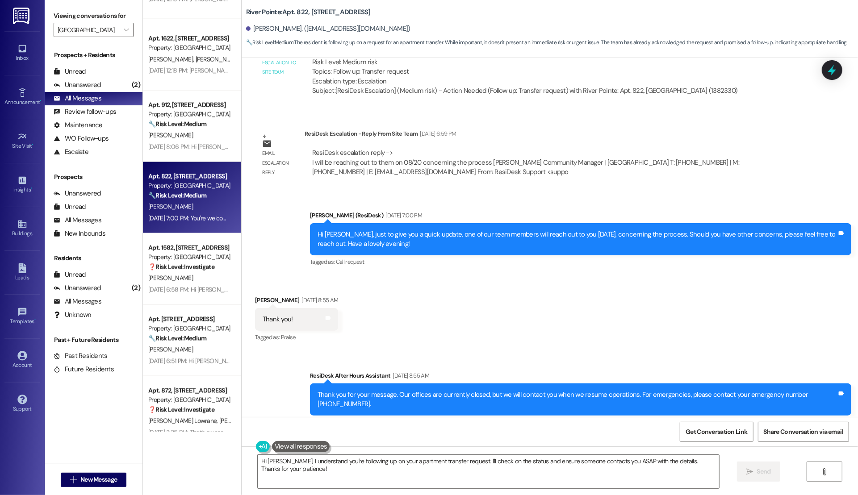
scroll to position [1087, 0]
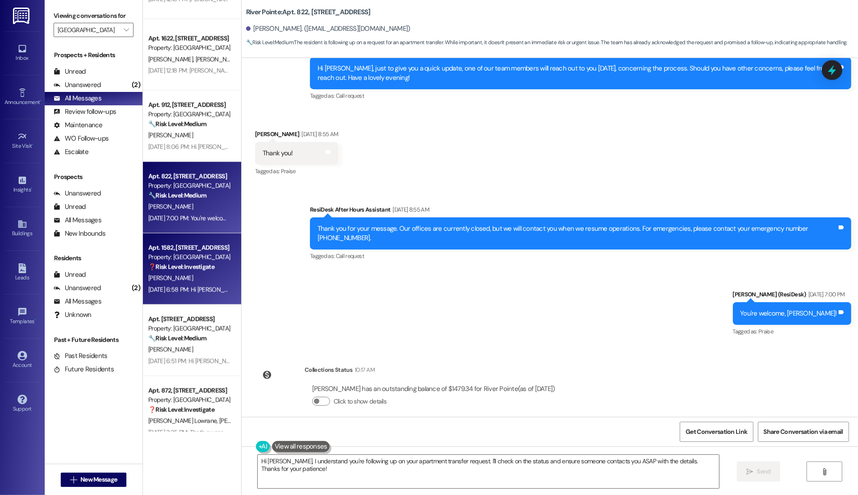
click at [183, 276] on div "[PERSON_NAME]" at bounding box center [189, 278] width 84 height 11
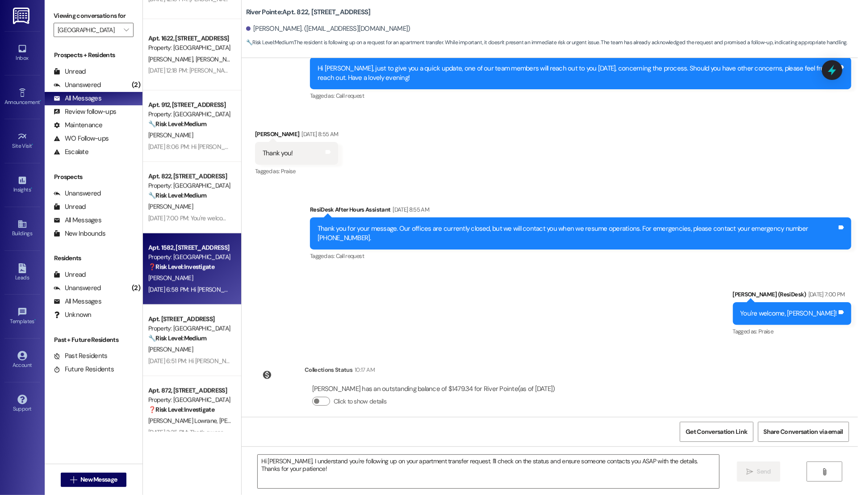
type textarea "Fetching suggested responses. Please feel free to read through the conversation…"
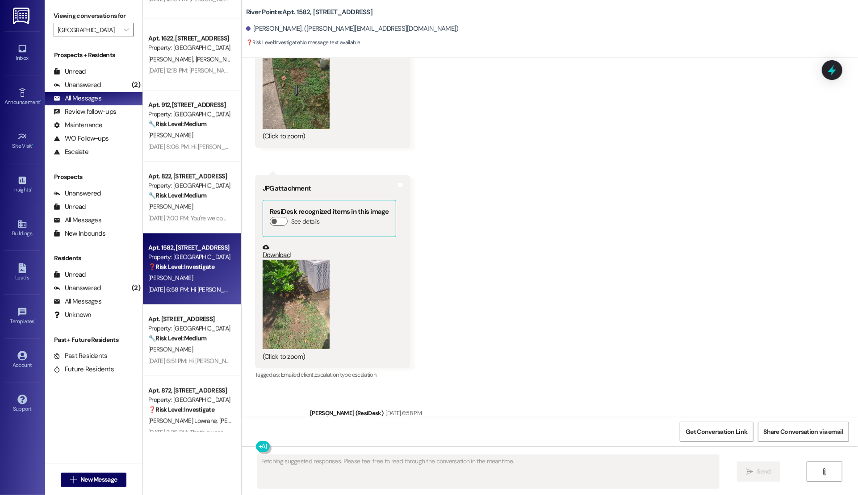
scroll to position [806, 0]
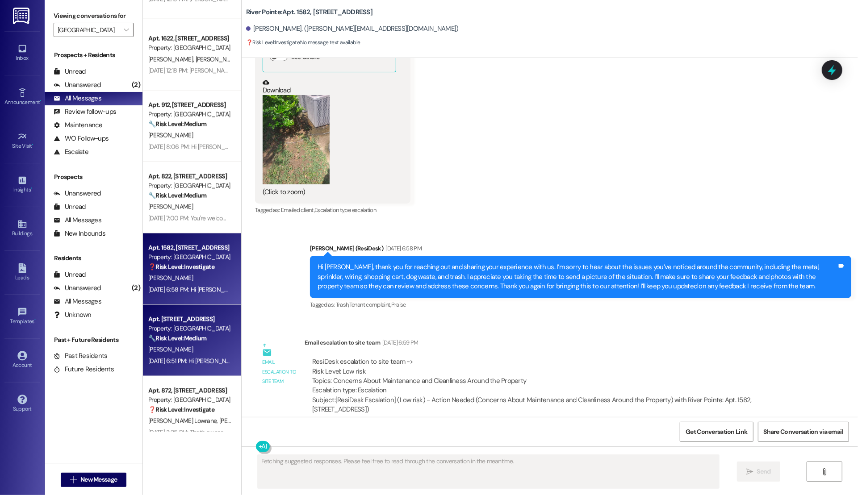
click at [213, 340] on div "🔧 Risk Level: Medium The resident expresses concerns about slow maintenance, po…" at bounding box center [189, 338] width 83 height 9
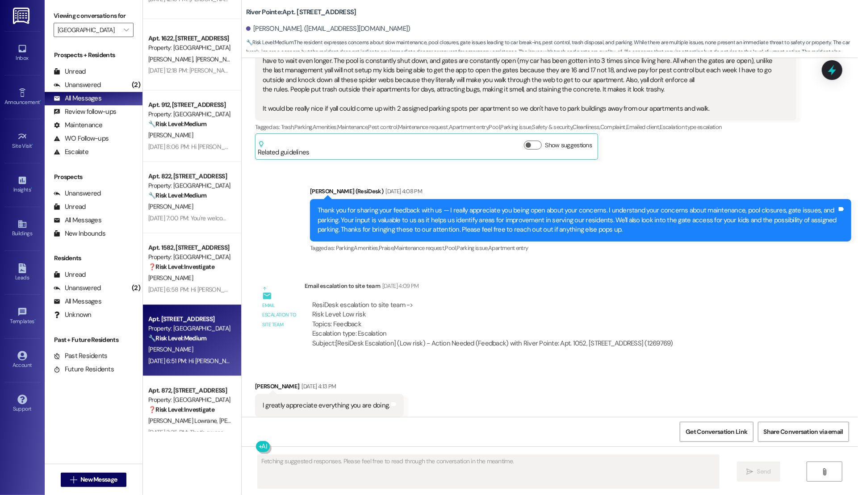
scroll to position [1528, 0]
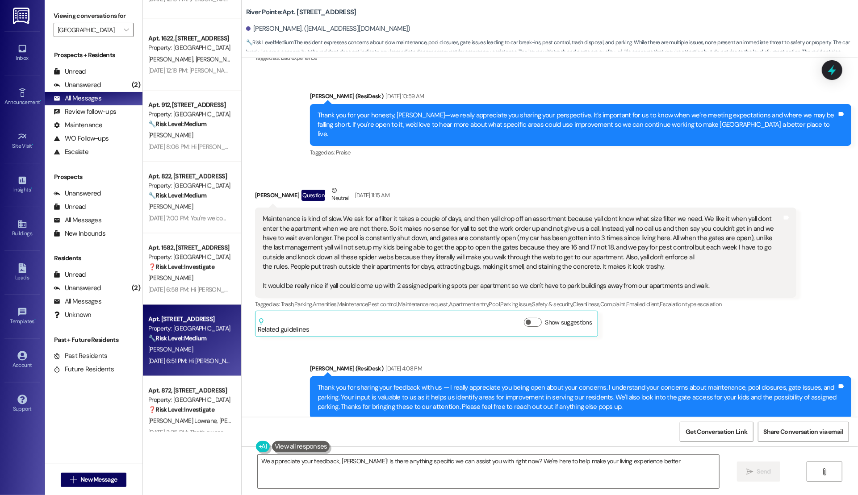
type textarea "We appreciate your feedback, Jennifer! Is there anything specific we can assist…"
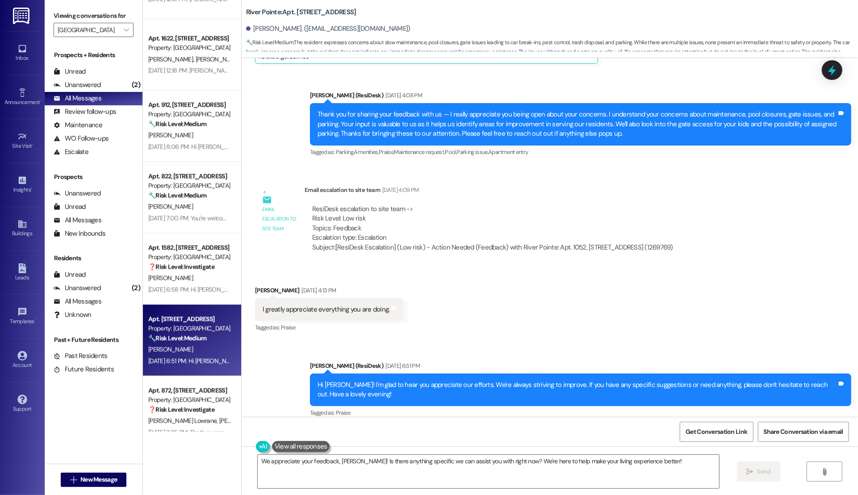
scroll to position [1837, 0]
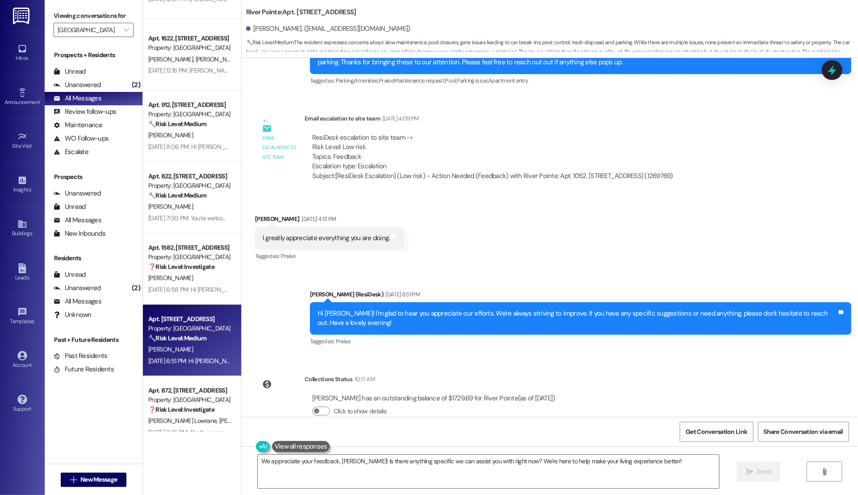
click at [198, 371] on div "Apt. 1052, 1600 River Pointe Dr Property: River Pointe 🔧 Risk Level: Medium The…" at bounding box center [192, 340] width 98 height 71
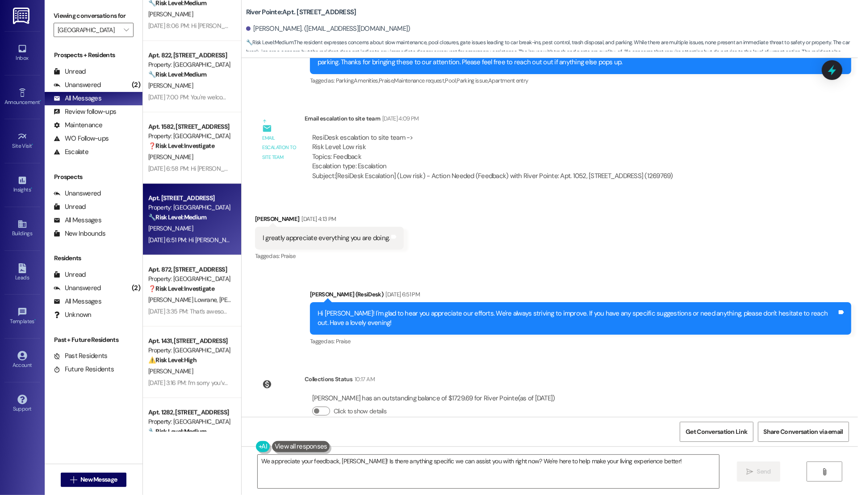
scroll to position [1191, 0]
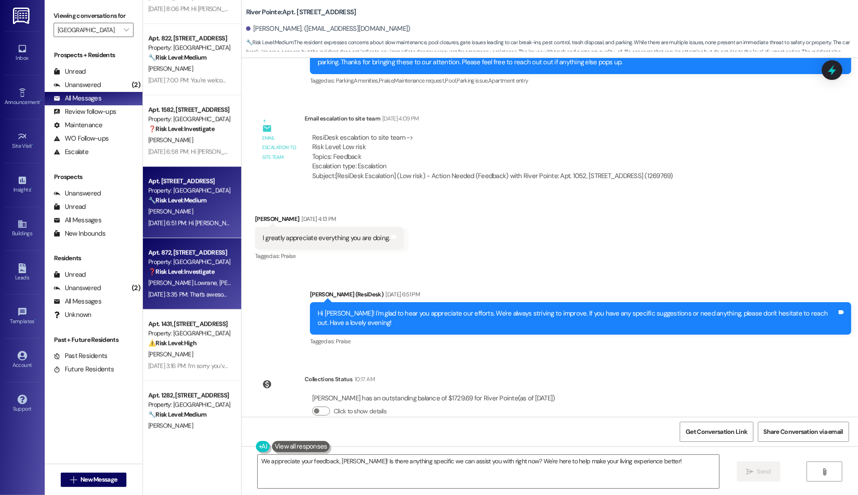
click at [219, 286] on span "[PERSON_NAME]" at bounding box center [241, 283] width 45 height 8
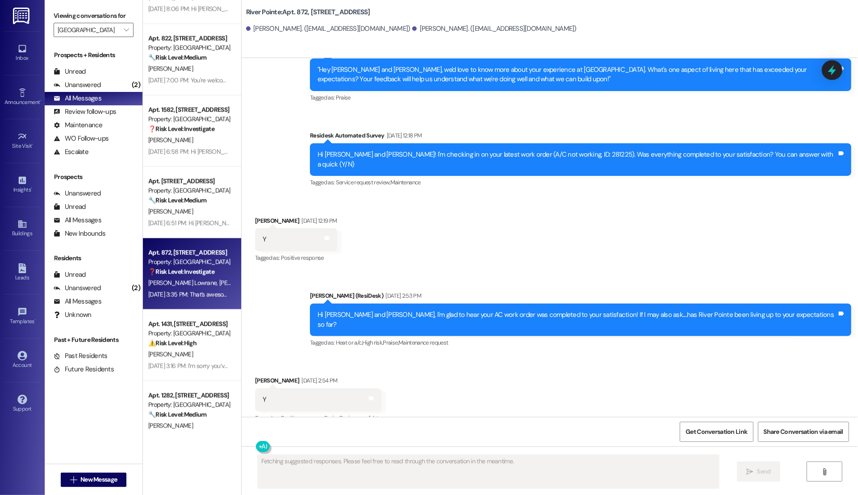
scroll to position [1185, 0]
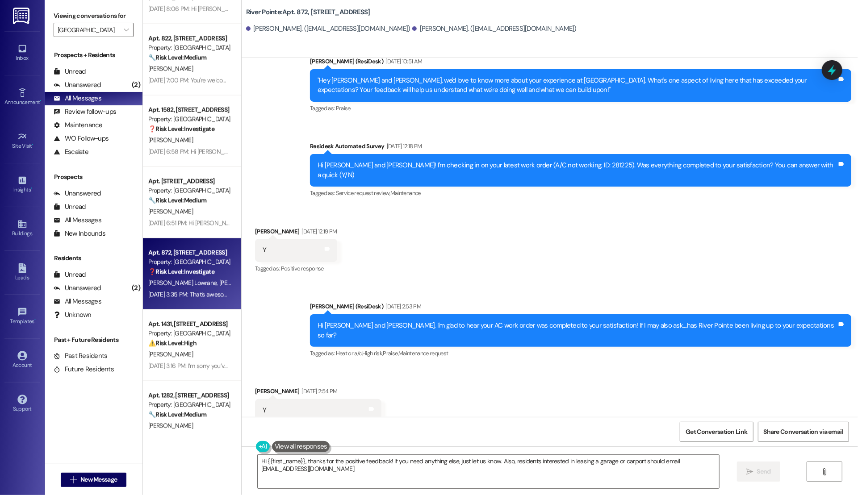
type textarea "Hi {{first_name}}, thanks for the positive feedback! If you need anything else,…"
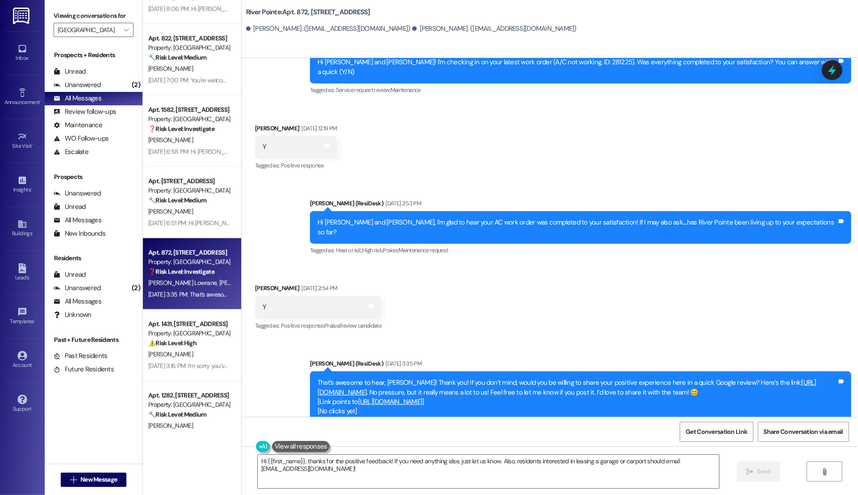
scroll to position [1289, 0]
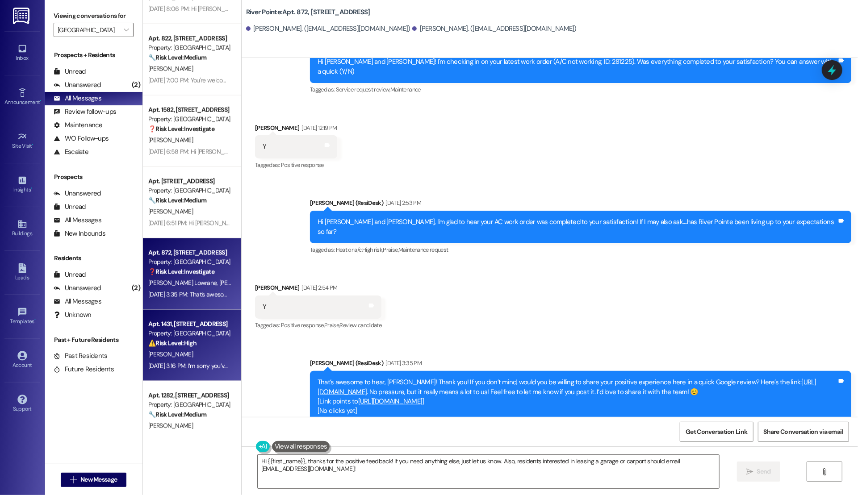
click at [181, 350] on div "[PERSON_NAME]" at bounding box center [189, 354] width 84 height 11
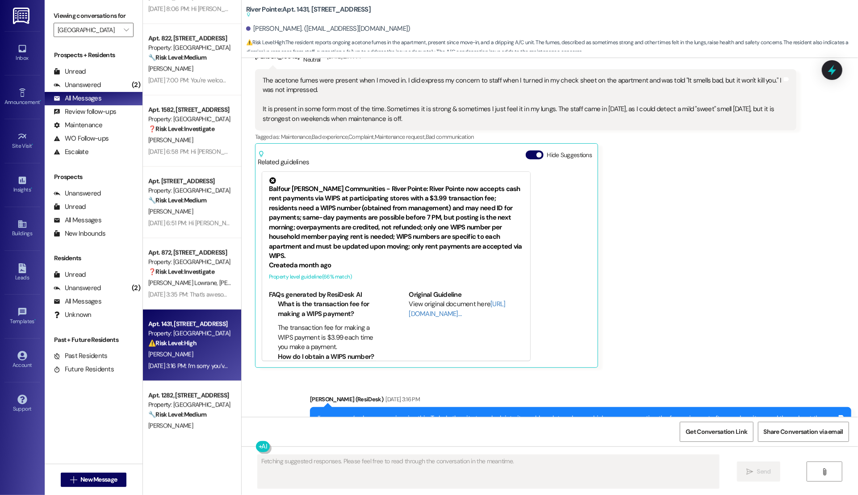
scroll to position [382, 0]
click at [437, 151] on button "Hide Suggestions" at bounding box center [535, 155] width 18 height 9
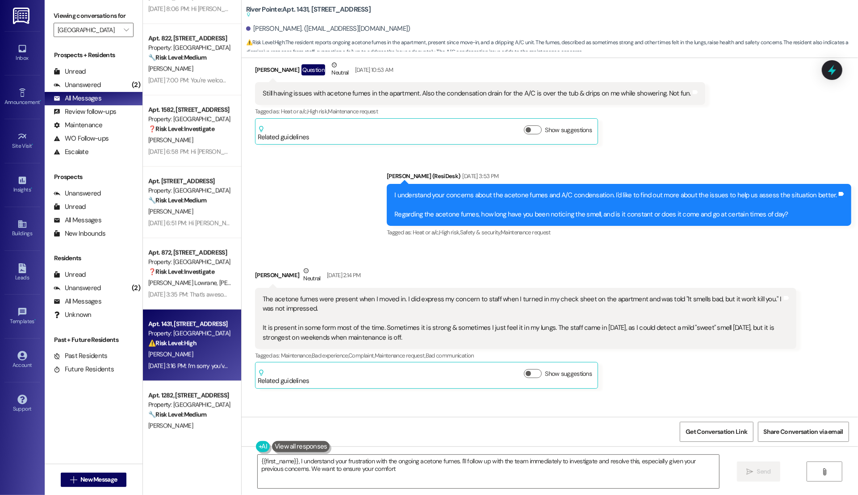
type textarea "{{first_name}}, I understand your frustration with the ongoing acetone fumes. I…"
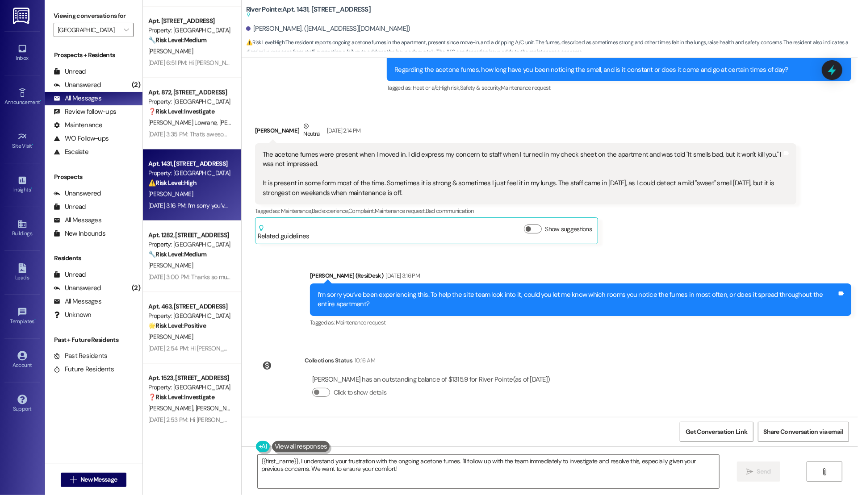
scroll to position [1353, 0]
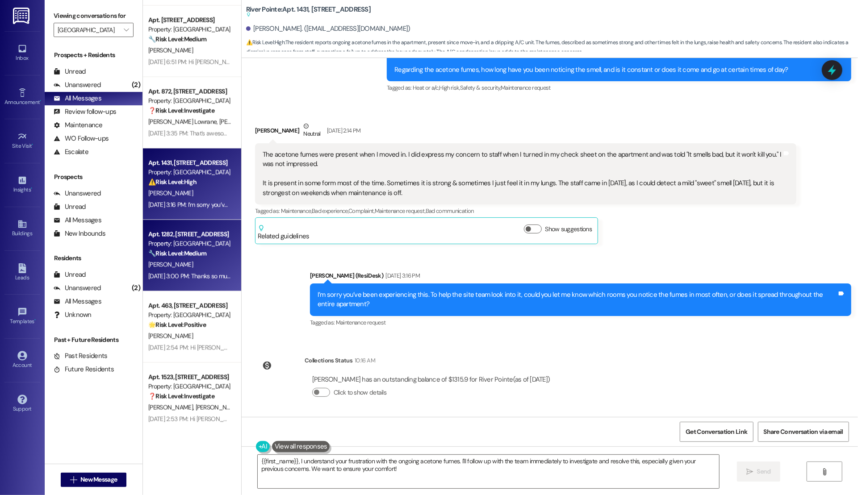
click at [164, 279] on div "Aug 20, 2025 at 3:00 PM: Thanks so much for your feedback, Wendy. I’m sorry to …" at bounding box center [467, 276] width 638 height 8
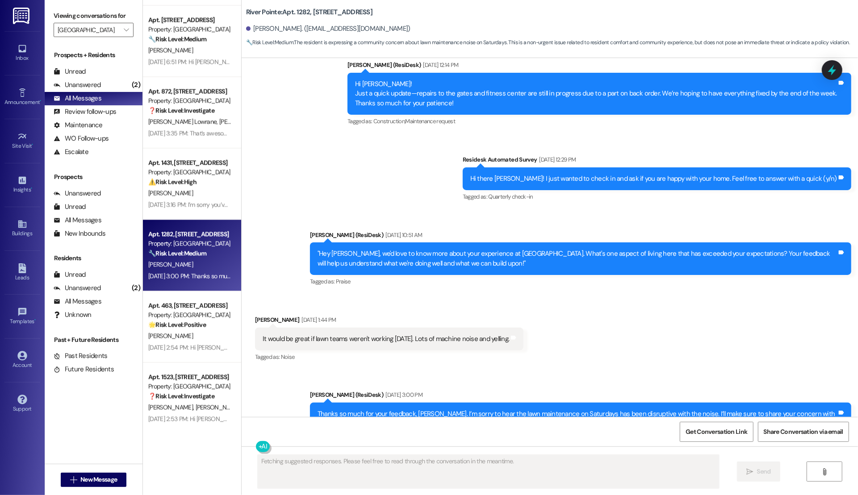
scroll to position [1247, 0]
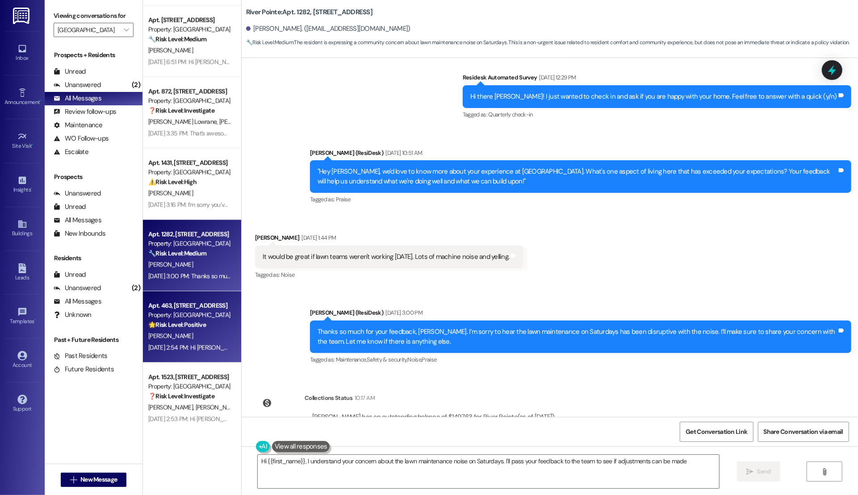
type textarea "Hi {{first_name}}, I understand your concern about the lawn maintenance noise o…"
click at [181, 337] on div "[PERSON_NAME]" at bounding box center [189, 336] width 84 height 11
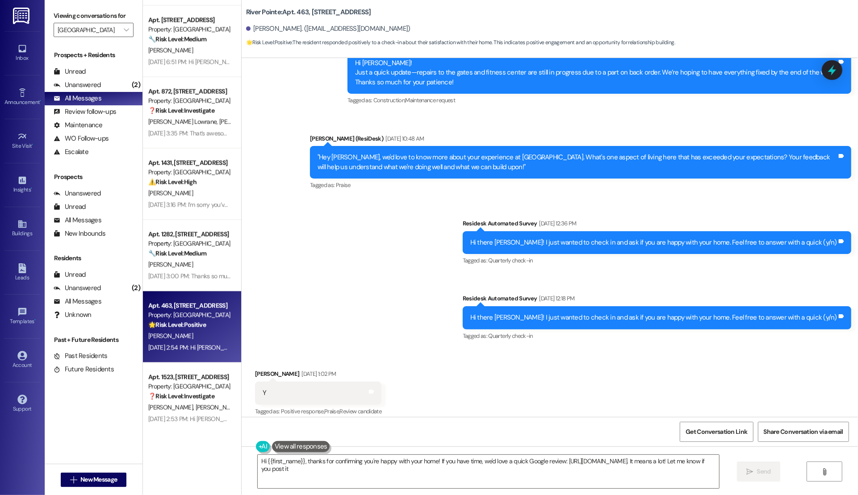
type textarea "Hi {{first_name}}, thanks for confirming you're happy with your home! If you ha…"
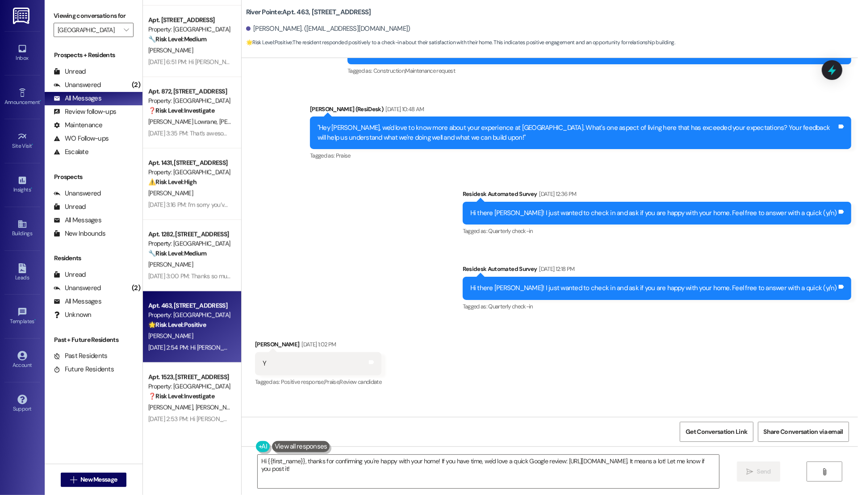
scroll to position [1453, 0]
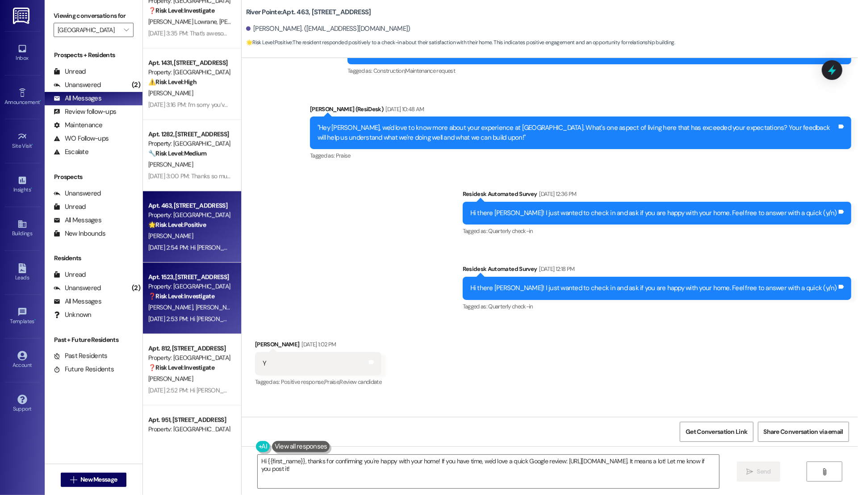
click at [155, 301] on div "Apt. 1523, 1600 River Pointe Dr Property: River Pointe ❓ Risk Level: Investigate" at bounding box center [189, 287] width 84 height 30
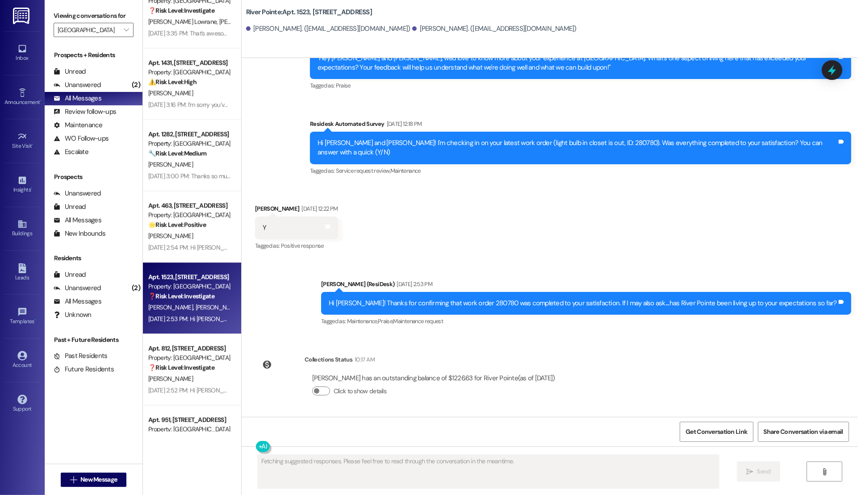
scroll to position [859, 0]
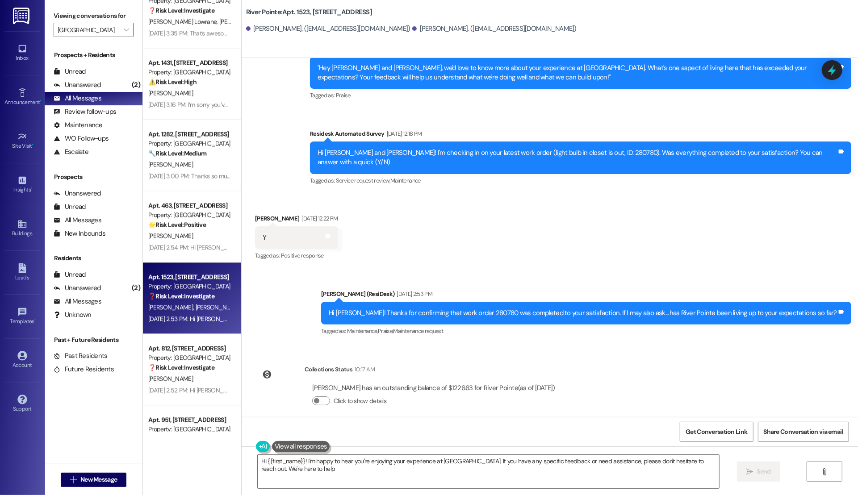
type textarea "Hi {{first_name}}! I'm happy to hear you're enjoying your experience at River P…"
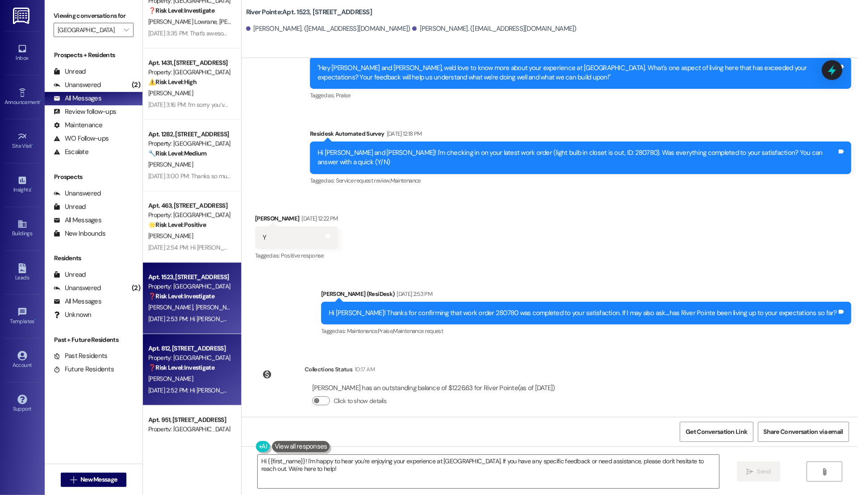
click at [176, 391] on div "Aug 20, 2025 at 2:52 PM: Hi Aaron! I'm glad to hear that the latest work order …" at bounding box center [395, 390] width 494 height 8
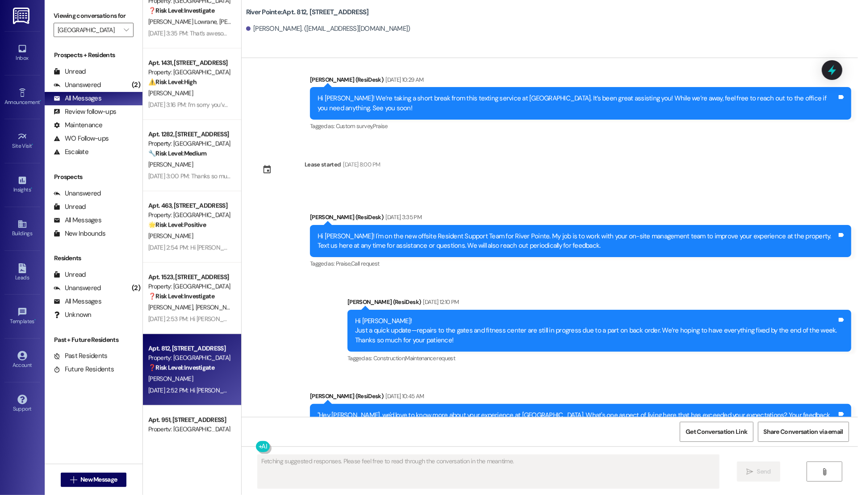
scroll to position [1039, 0]
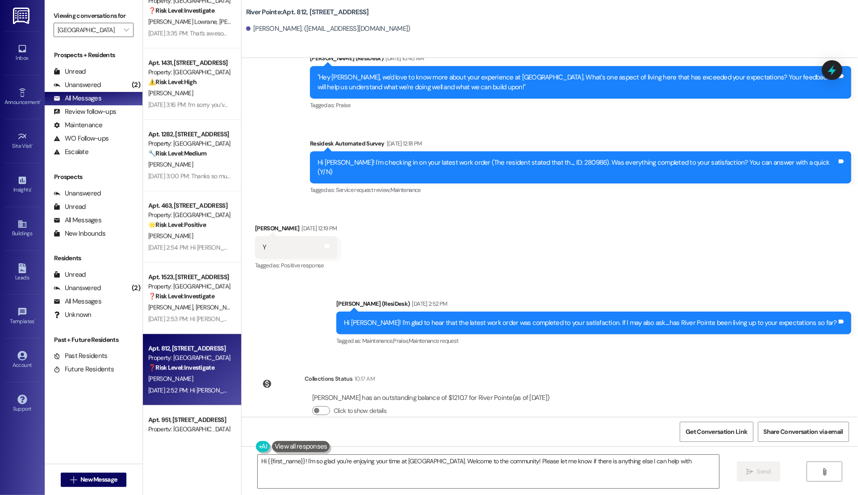
type textarea "Hi {{first_name}}! I'm so glad you're enjoying your time at River Pointe. Welco…"
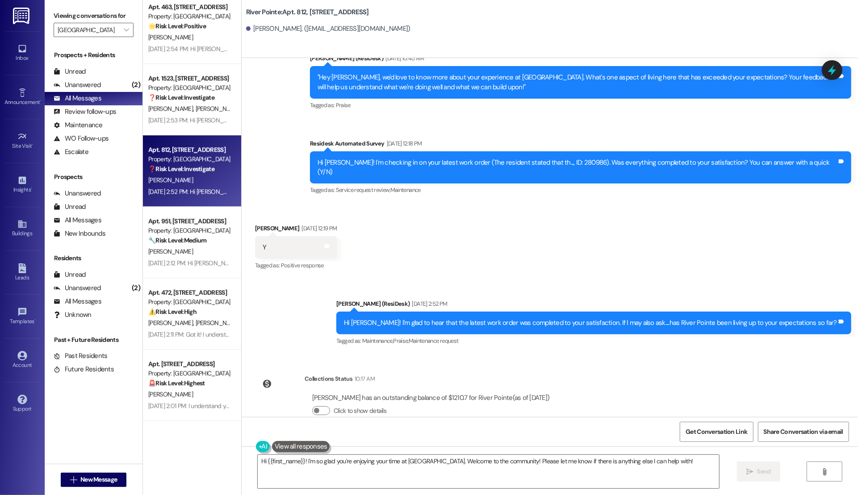
scroll to position [1651, 0]
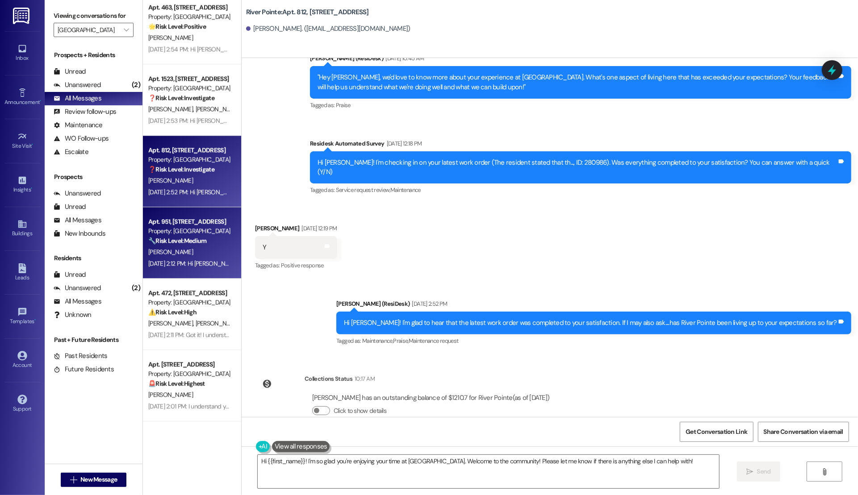
click at [161, 258] on div "Aug 20, 2025 at 2:12 PM: Hi Gregory! I'm glad to hear that the AC work order wa…" at bounding box center [189, 263] width 84 height 11
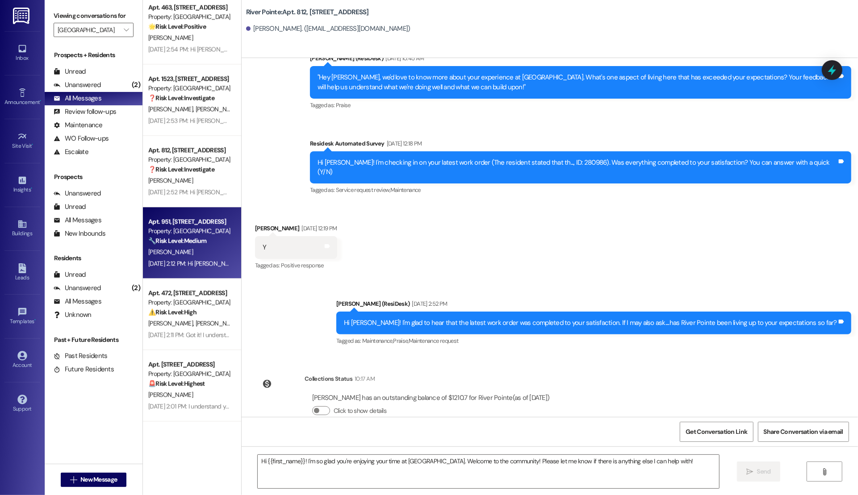
type textarea "Fetching suggested responses. Please feel free to read through the conversation…"
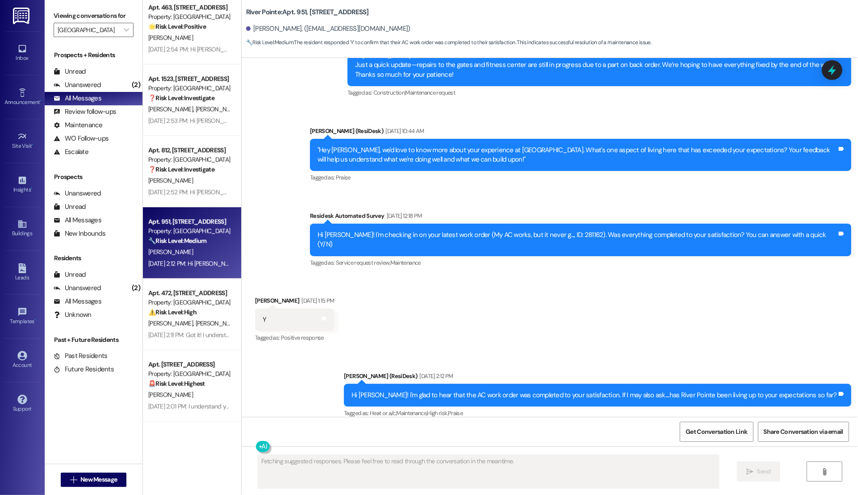
scroll to position [273, 0]
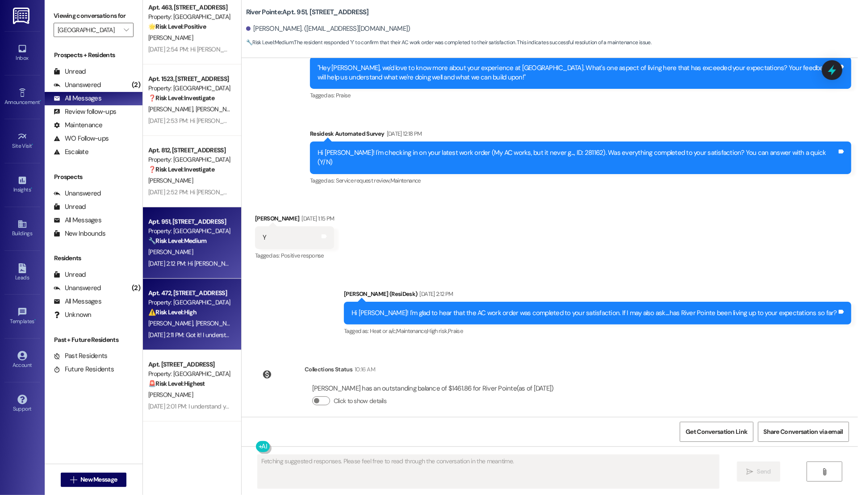
click at [194, 306] on div "Property: [GEOGRAPHIC_DATA]" at bounding box center [189, 302] width 83 height 9
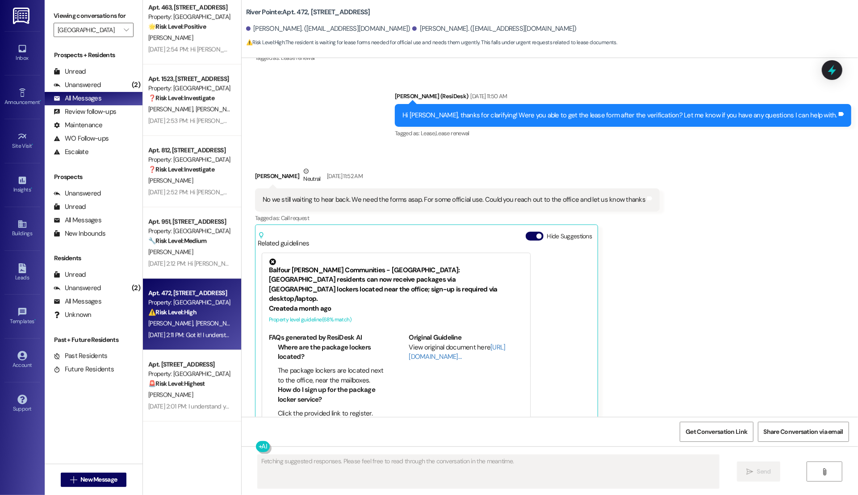
scroll to position [25, 0]
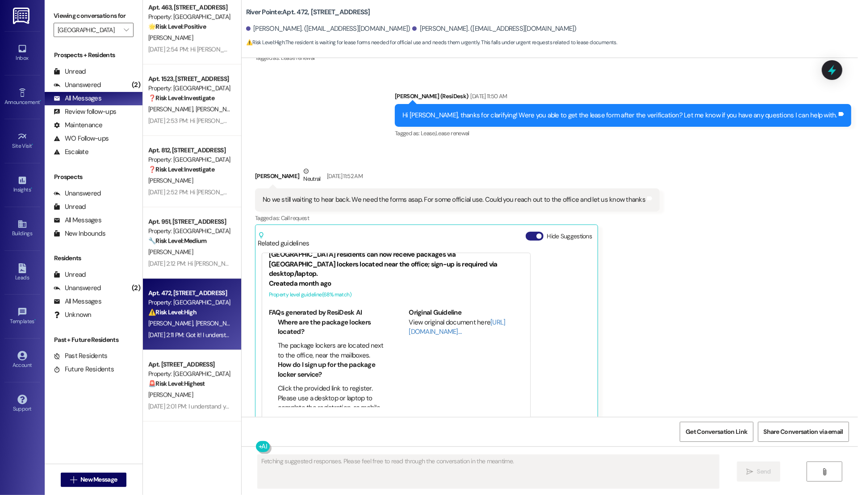
click at [437, 232] on button "Hide Suggestions" at bounding box center [535, 236] width 18 height 9
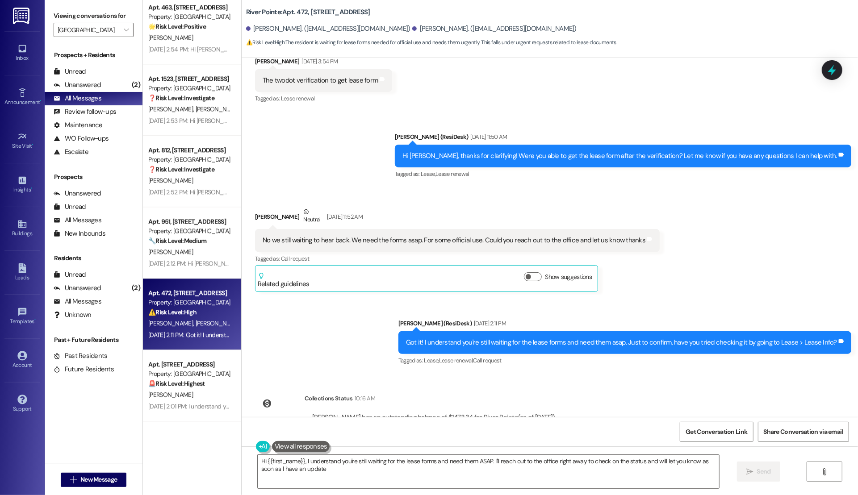
type textarea "Hi {{first_name}}, I understand you're still waiting for the lease forms and ne…"
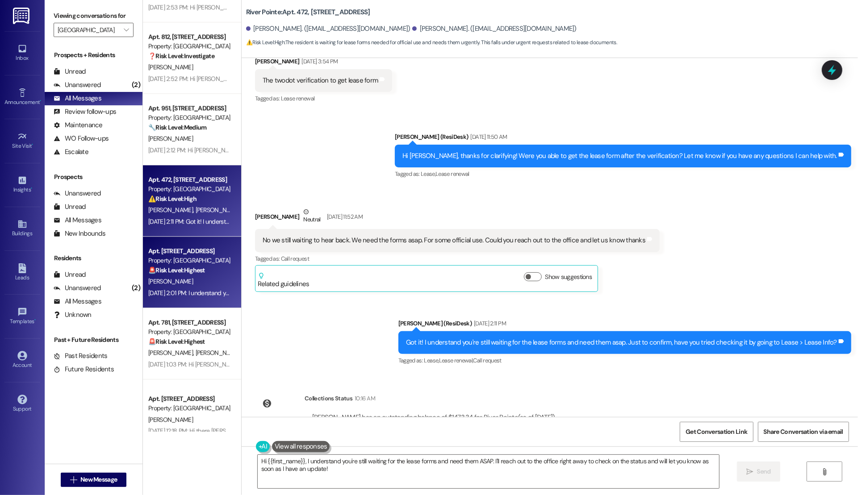
scroll to position [1784, 0]
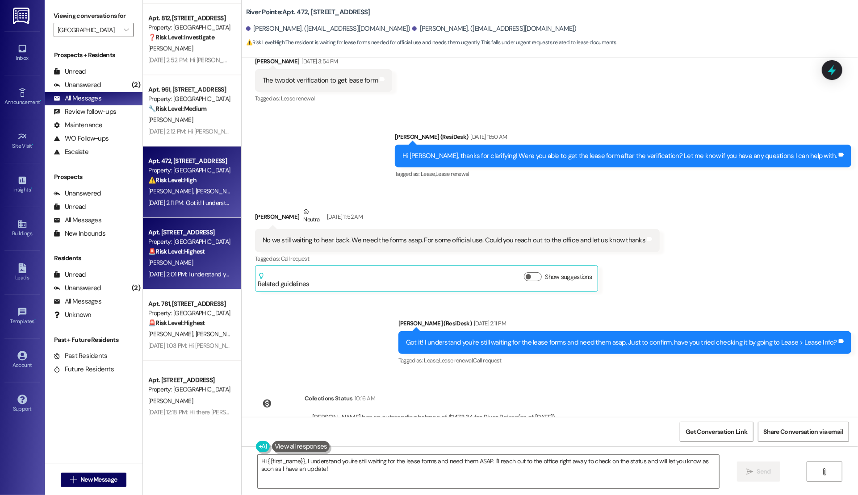
click at [174, 273] on div "Aug 20, 2025 at 2:01 PM: I understand your concern, Leslie, especially with you…" at bounding box center [429, 274] width 563 height 8
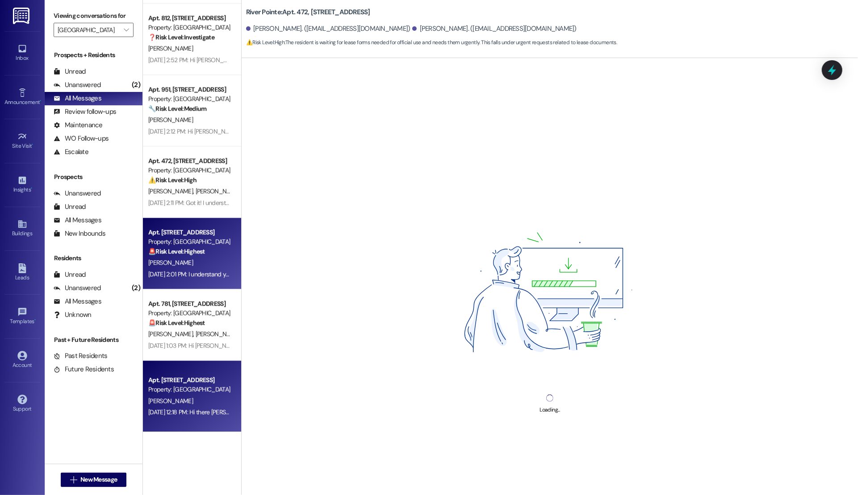
click at [160, 390] on div "Property: [GEOGRAPHIC_DATA]" at bounding box center [189, 389] width 83 height 9
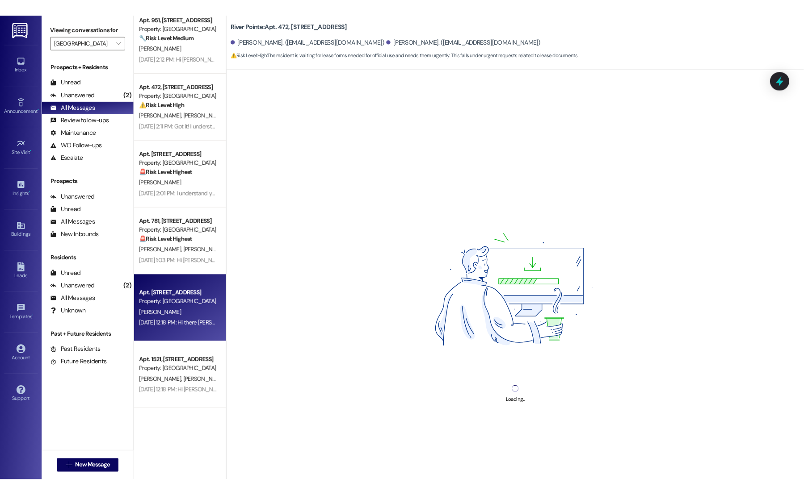
scroll to position [1875, 0]
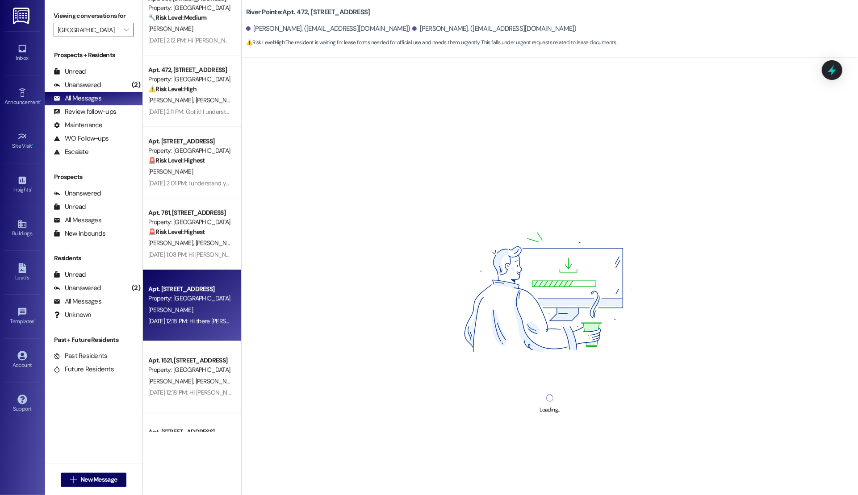
click at [174, 312] on div "[PERSON_NAME]" at bounding box center [189, 310] width 84 height 11
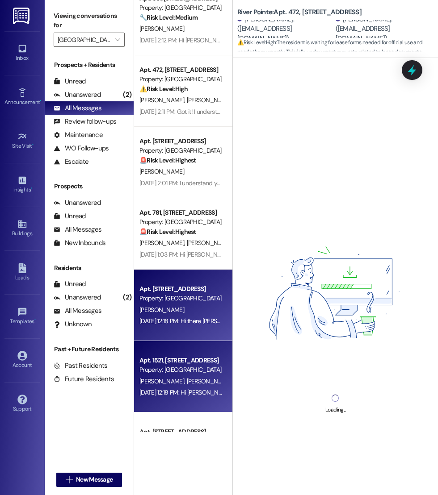
click at [160, 359] on div "Apt. 1521, [STREET_ADDRESS]" at bounding box center [180, 360] width 83 height 9
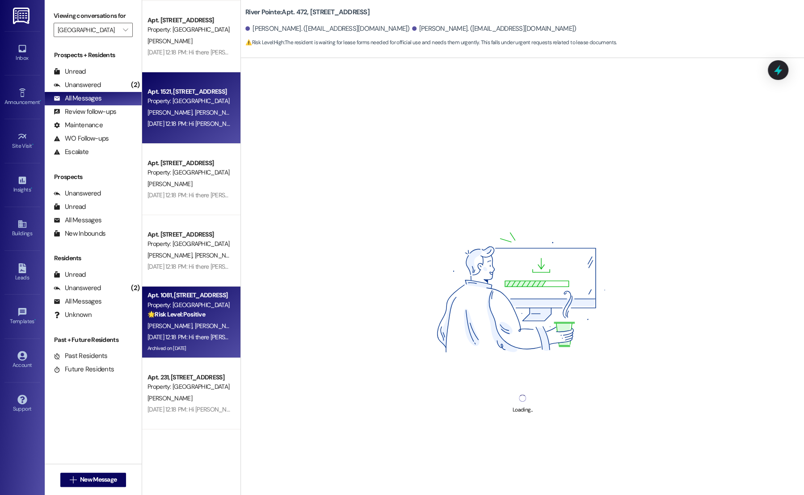
scroll to position [2145, 0]
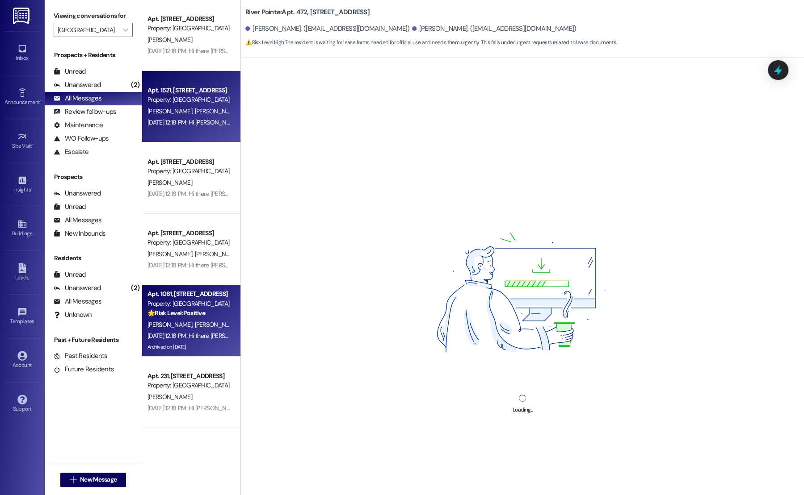
click at [186, 300] on div "Property: [GEOGRAPHIC_DATA]" at bounding box center [188, 303] width 83 height 9
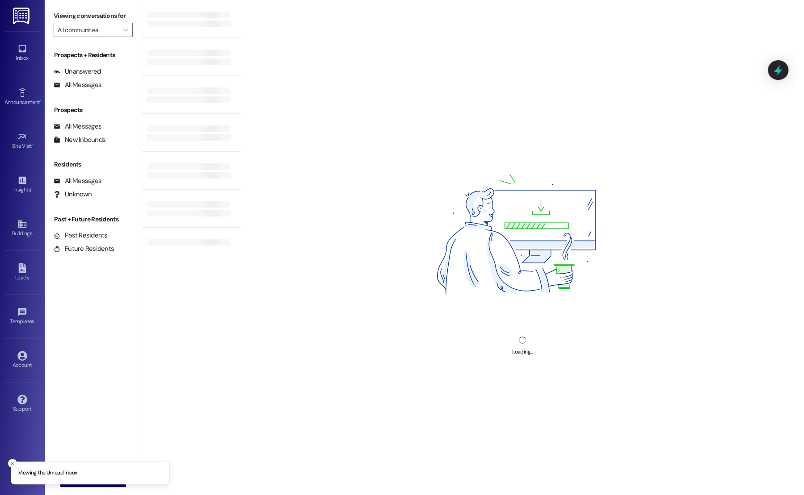
type input "[GEOGRAPHIC_DATA]"
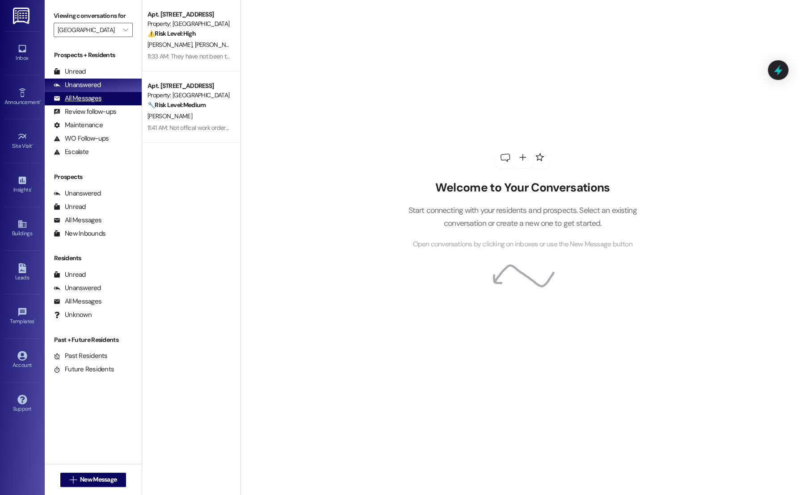
click at [114, 102] on div "All Messages (undefined)" at bounding box center [93, 98] width 97 height 13
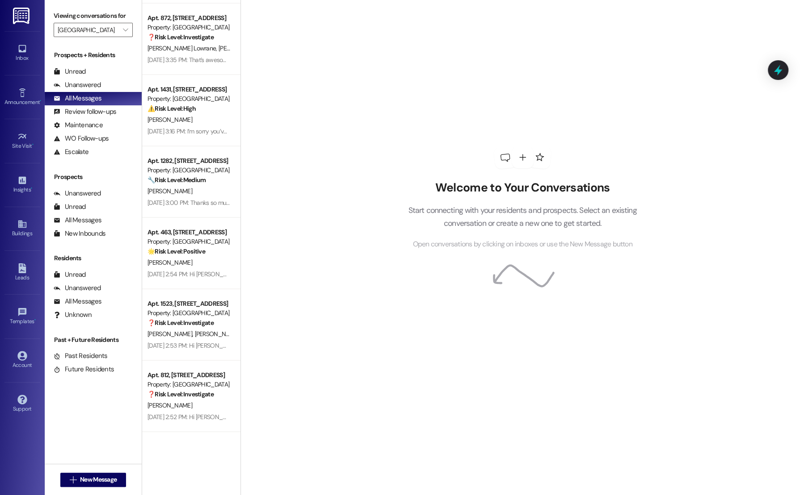
scroll to position [1469, 0]
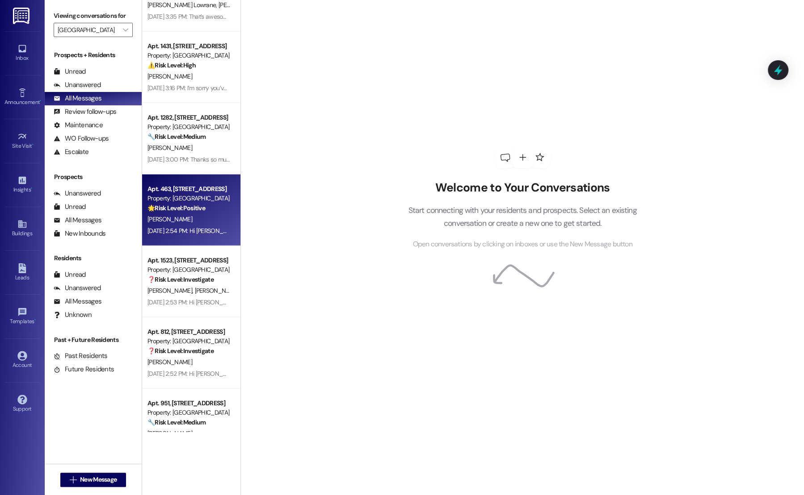
click at [171, 212] on strong "🌟 Risk Level: Positive" at bounding box center [176, 208] width 58 height 8
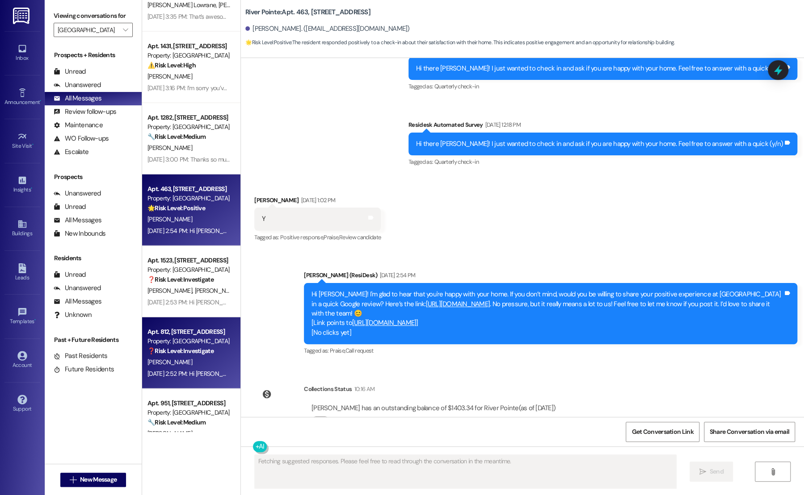
scroll to position [1483, 0]
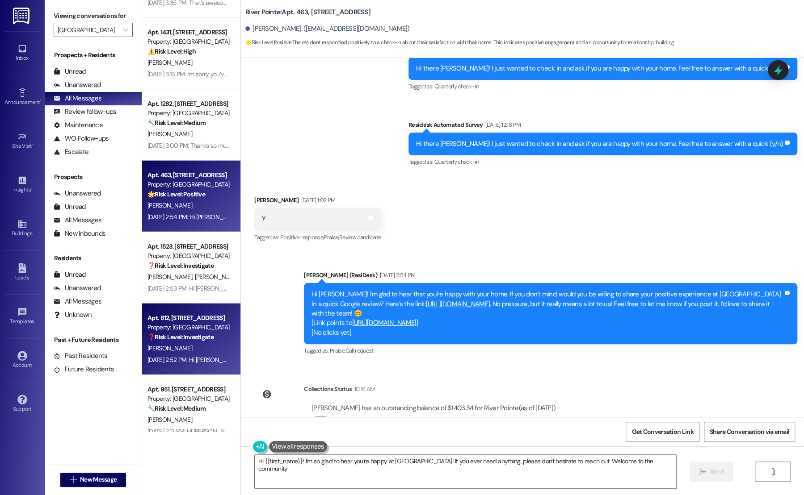
type textarea "Hi {{first_name}}! I'm so glad to hear you're happy at [GEOGRAPHIC_DATA]! If yo…"
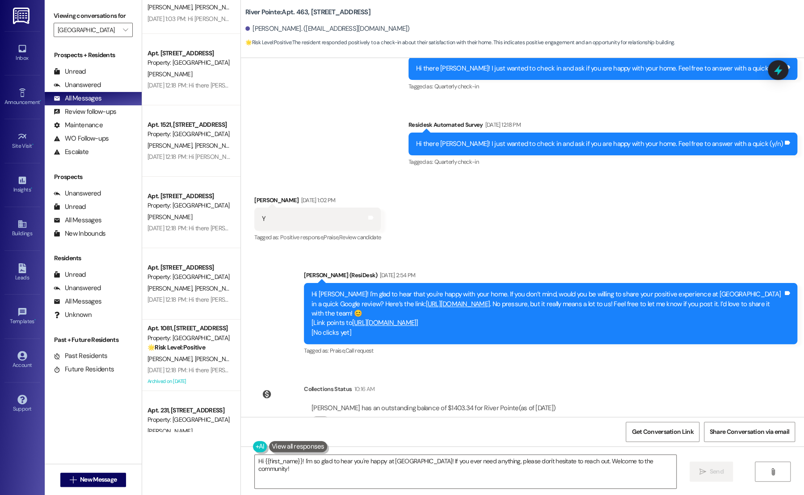
scroll to position [2117, 0]
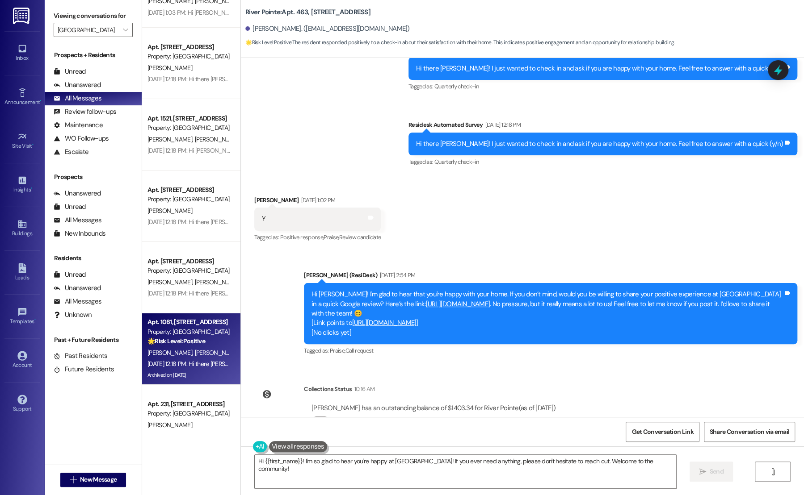
click at [165, 336] on div "Property: [GEOGRAPHIC_DATA]" at bounding box center [188, 331] width 83 height 9
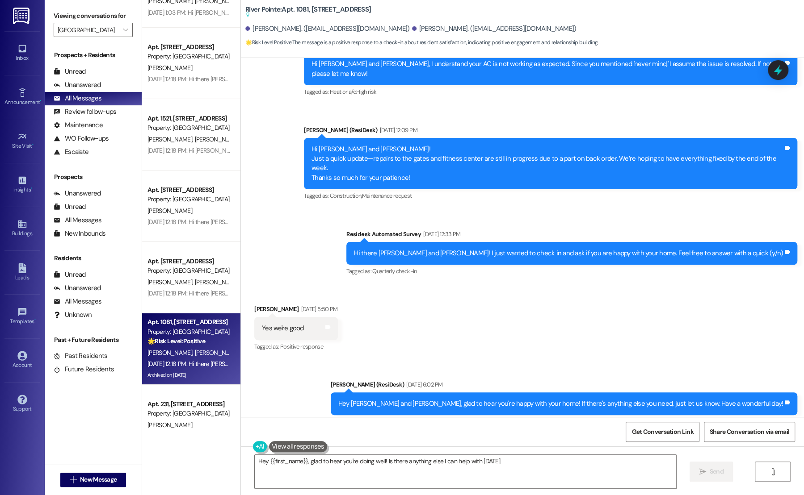
type textarea "Hey {{first_name}}, glad to hear you're doing well! Is there anything else I ca…"
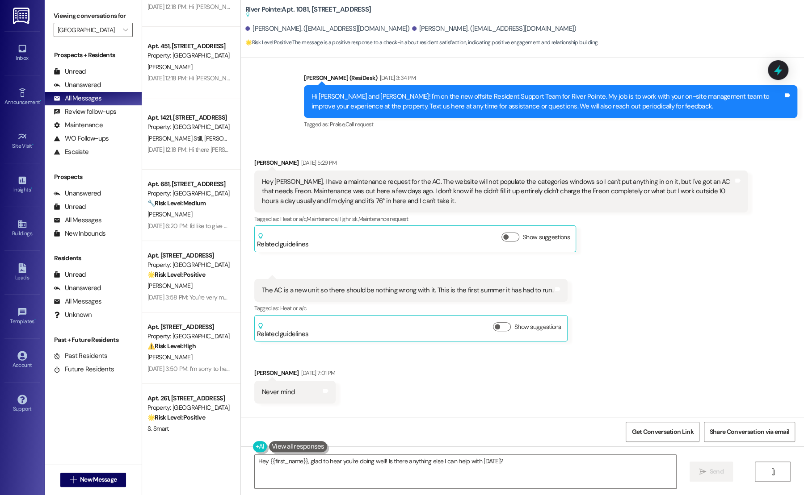
scroll to position [2553, 0]
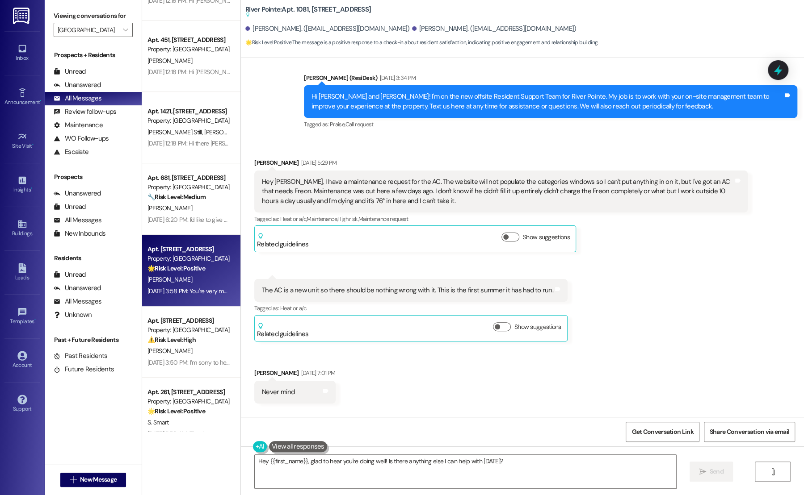
click at [181, 281] on div "[PERSON_NAME]" at bounding box center [189, 279] width 84 height 11
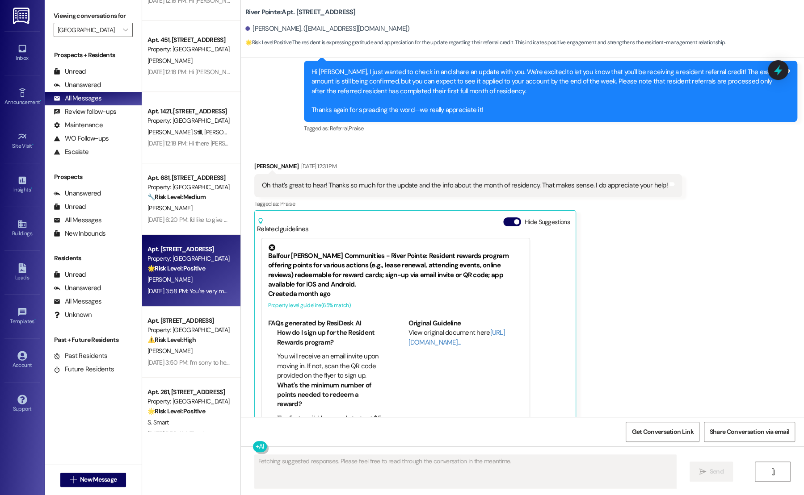
scroll to position [5167, 0]
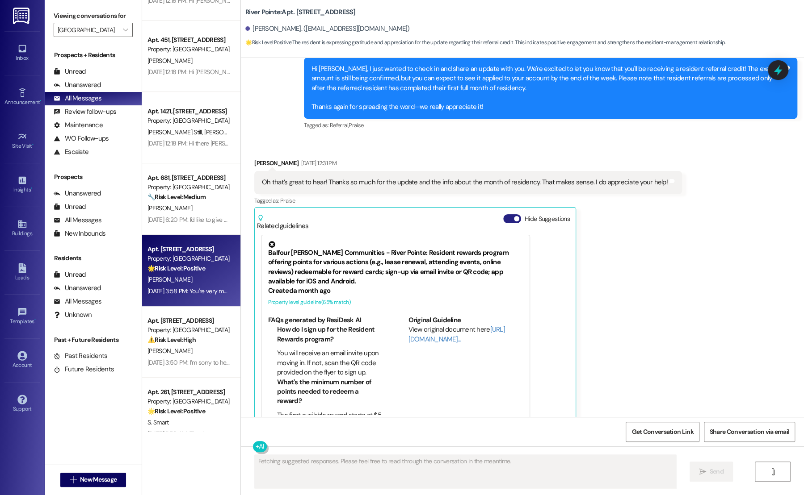
click at [504, 214] on button "Hide Suggestions" at bounding box center [512, 218] width 18 height 9
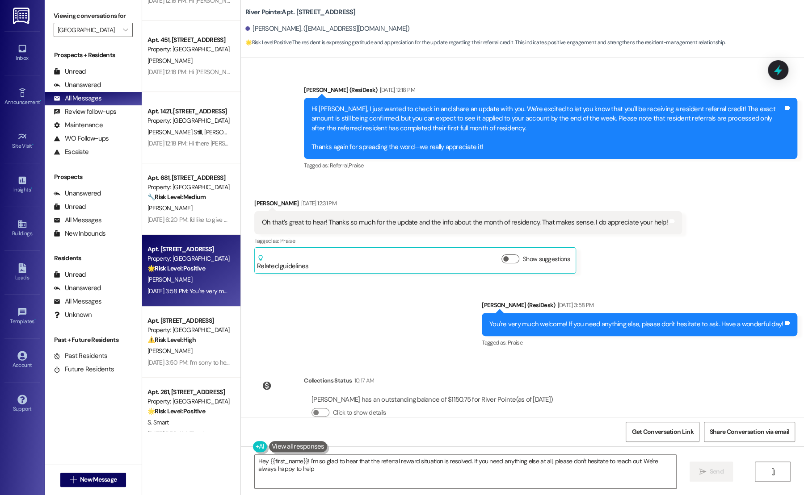
type textarea "Hey {{first_name}}! I'm so glad to hear that the referral reward situation is r…"
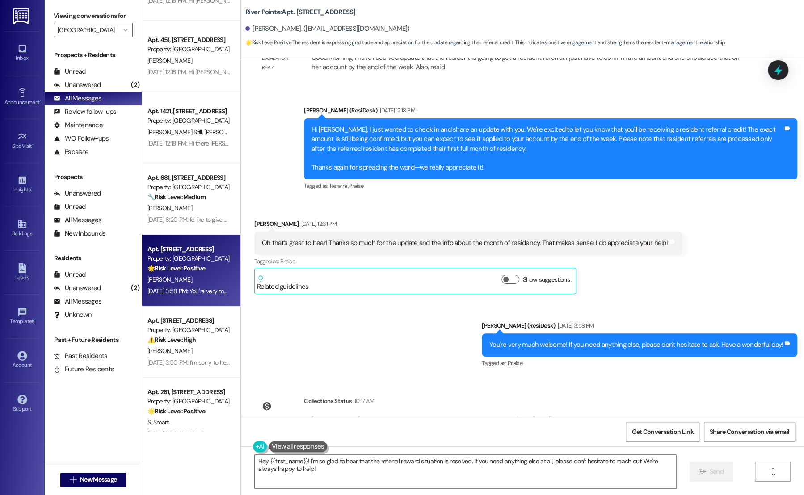
scroll to position [5126, 0]
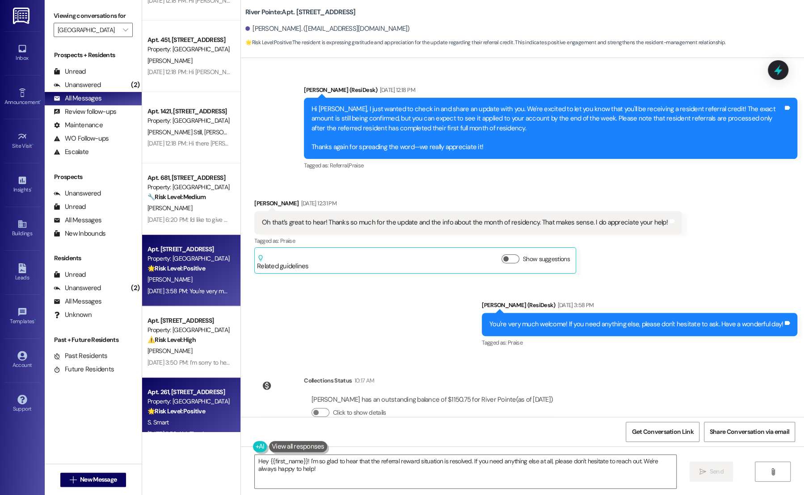
click at [169, 408] on strong "🌟 Risk Level: Positive" at bounding box center [176, 411] width 58 height 8
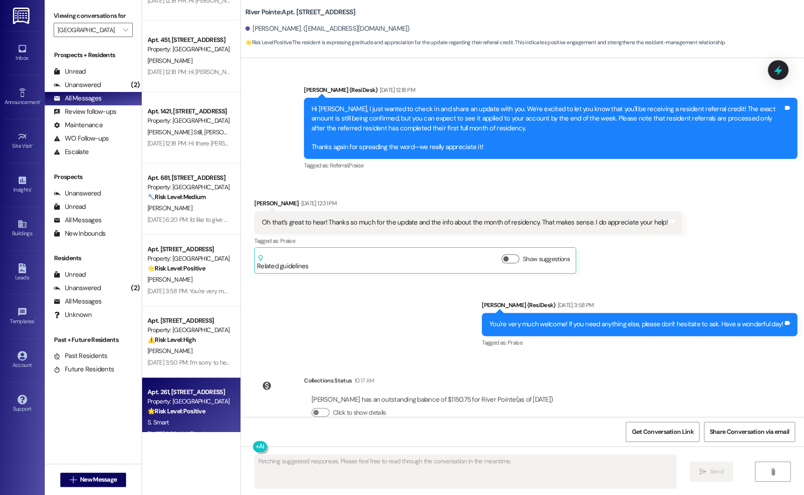
scroll to position [1812, 0]
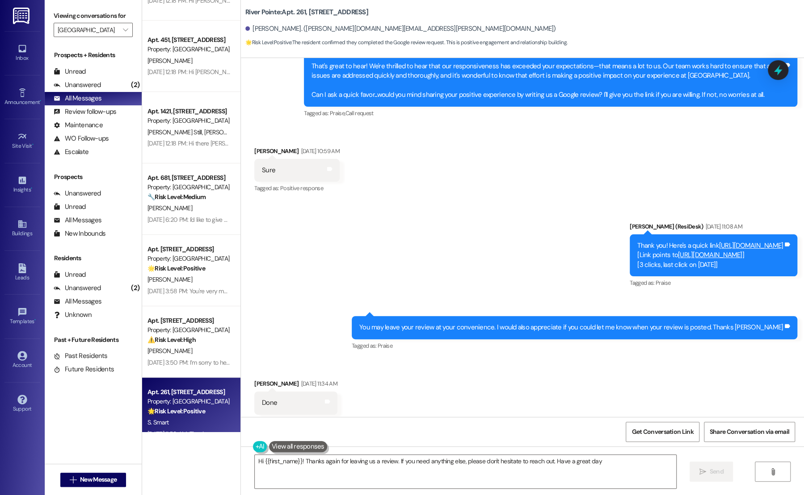
type textarea "Hi {{first_name}}! Thanks again for leaving us a review. If you need anything e…"
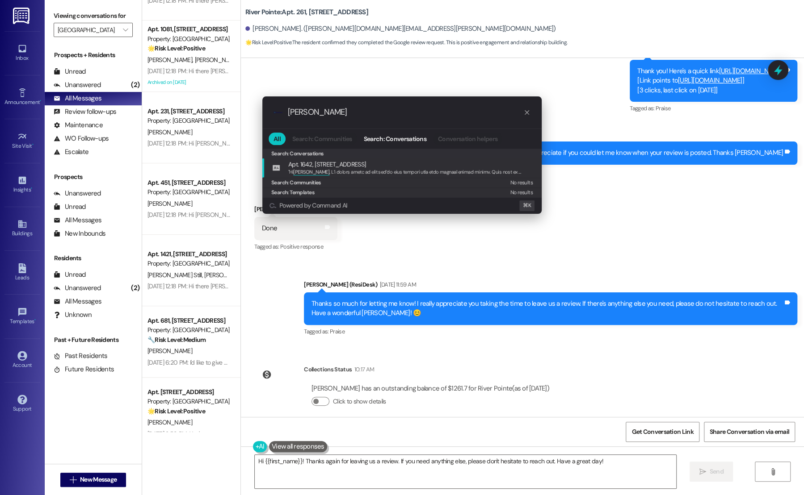
type input "[PERSON_NAME]"
click at [344, 165] on span "Apt. 1642, [STREET_ADDRESS]" at bounding box center [326, 165] width 77 height 10
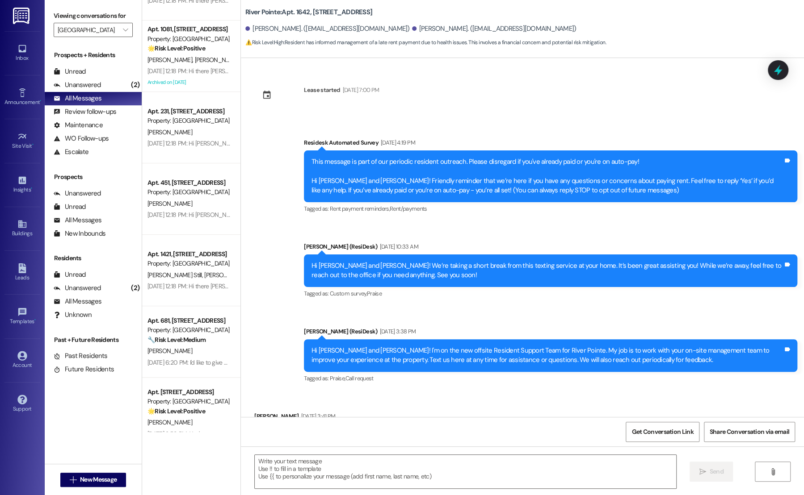
scroll to position [5889, 0]
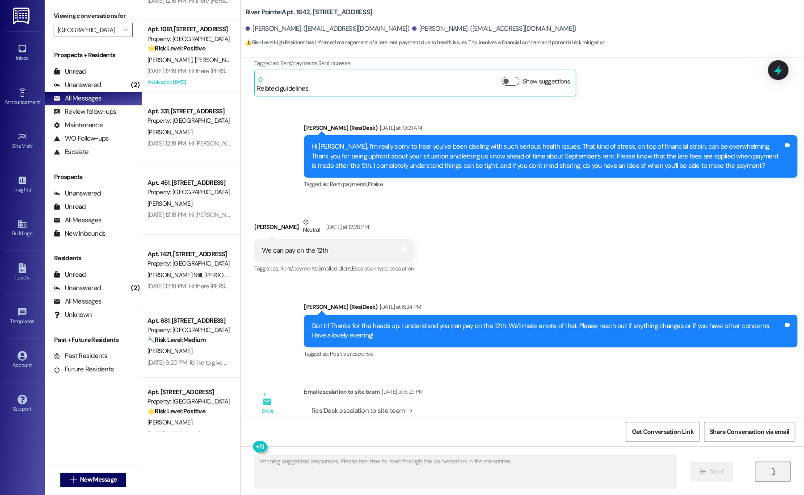
click at [765, 471] on button "" at bounding box center [773, 472] width 36 height 20
click at [669, 424] on span "Get Conversation Link" at bounding box center [662, 432] width 65 height 19
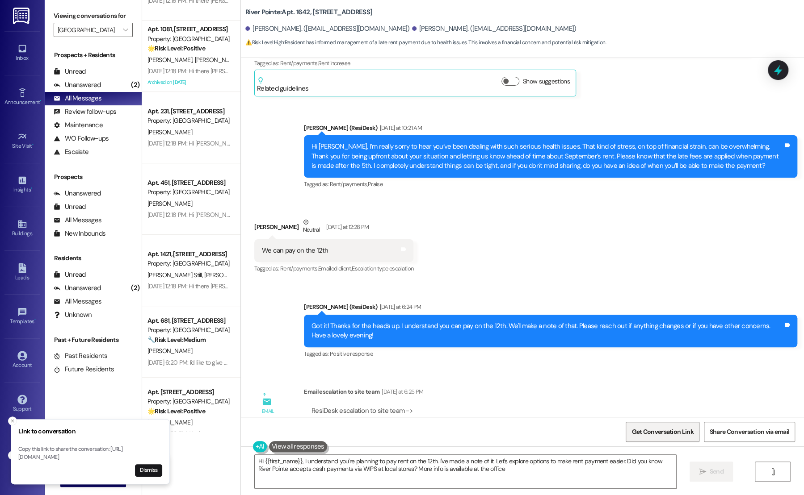
type textarea "Hi {{first_name}}, I understand you're planning to pay rent on the 12th. I've m…"
click at [679, 434] on span "Get Conversation Link" at bounding box center [662, 432] width 62 height 9
